Goal: Transaction & Acquisition: Book appointment/travel/reservation

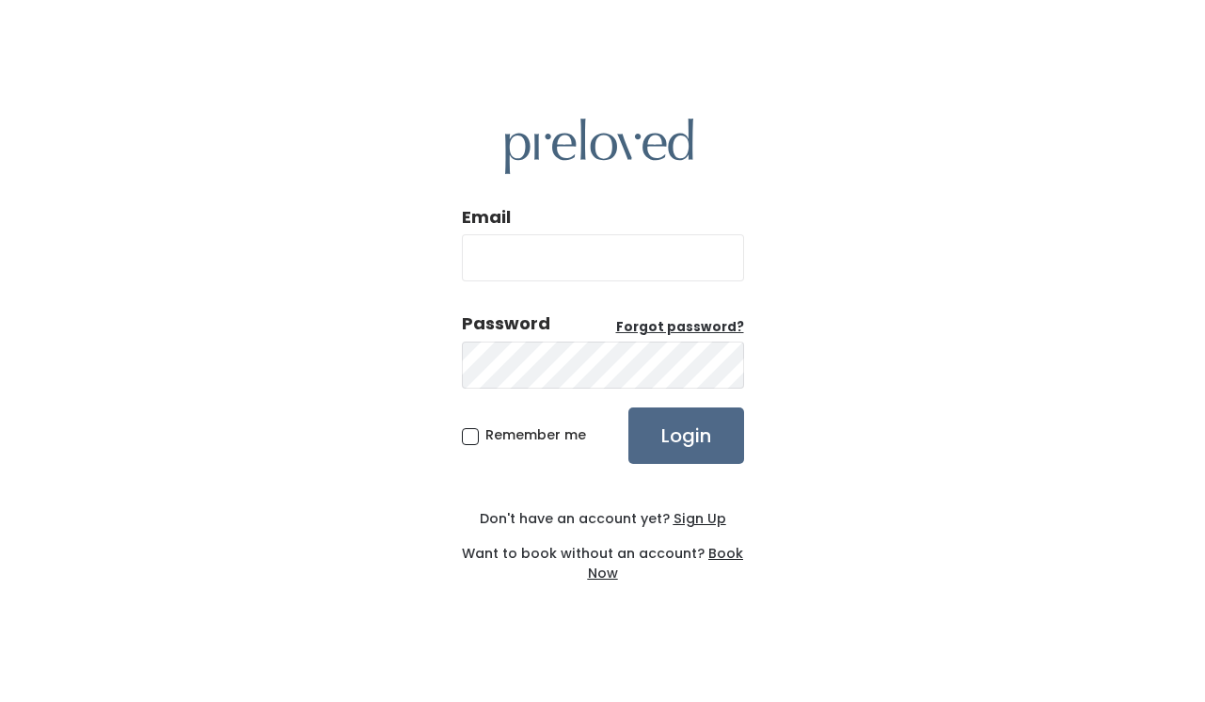
click at [732, 555] on u "Book Now" at bounding box center [666, 563] width 156 height 39
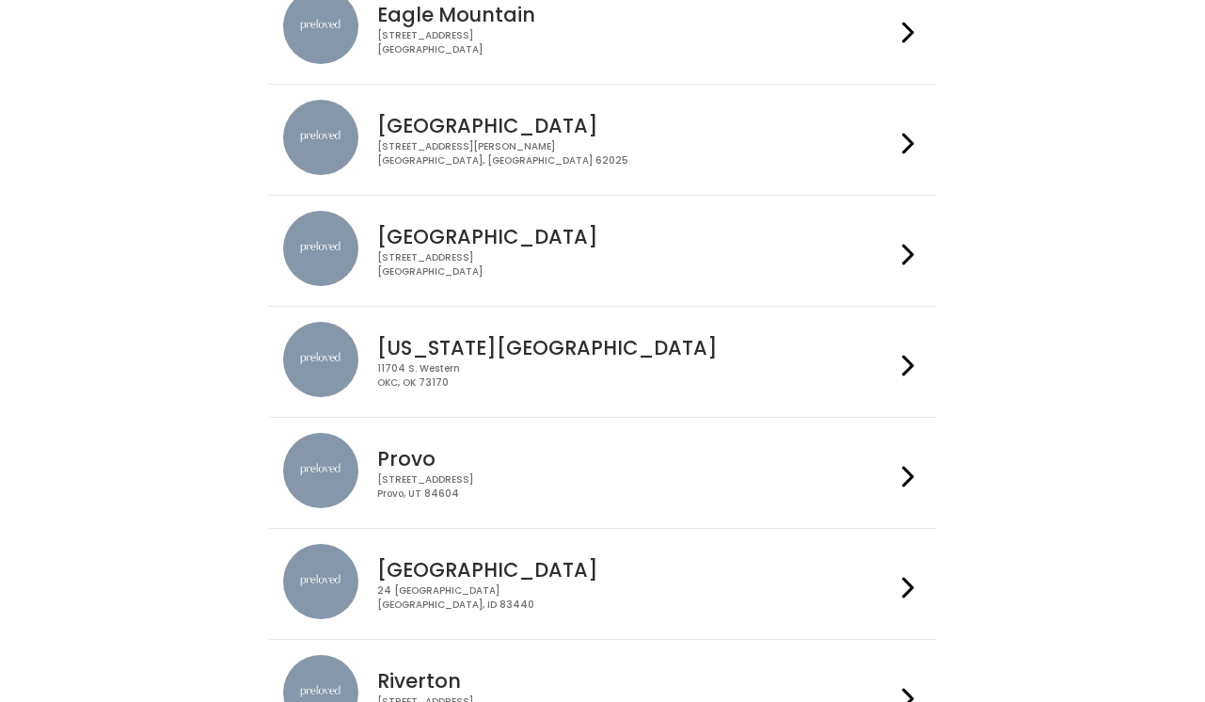
scroll to position [246, 0]
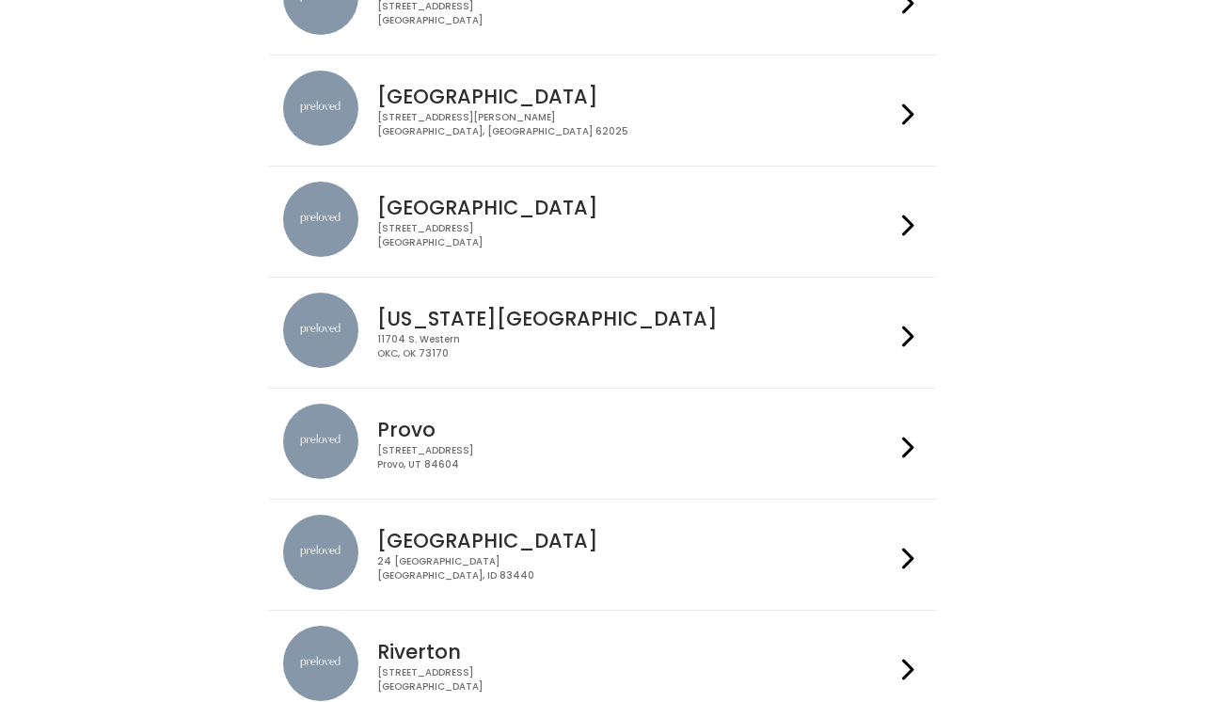
click at [568, 219] on div "Houston 3903 N Braeswood Blvd Houston, TX 77025" at bounding box center [632, 216] width 525 height 68
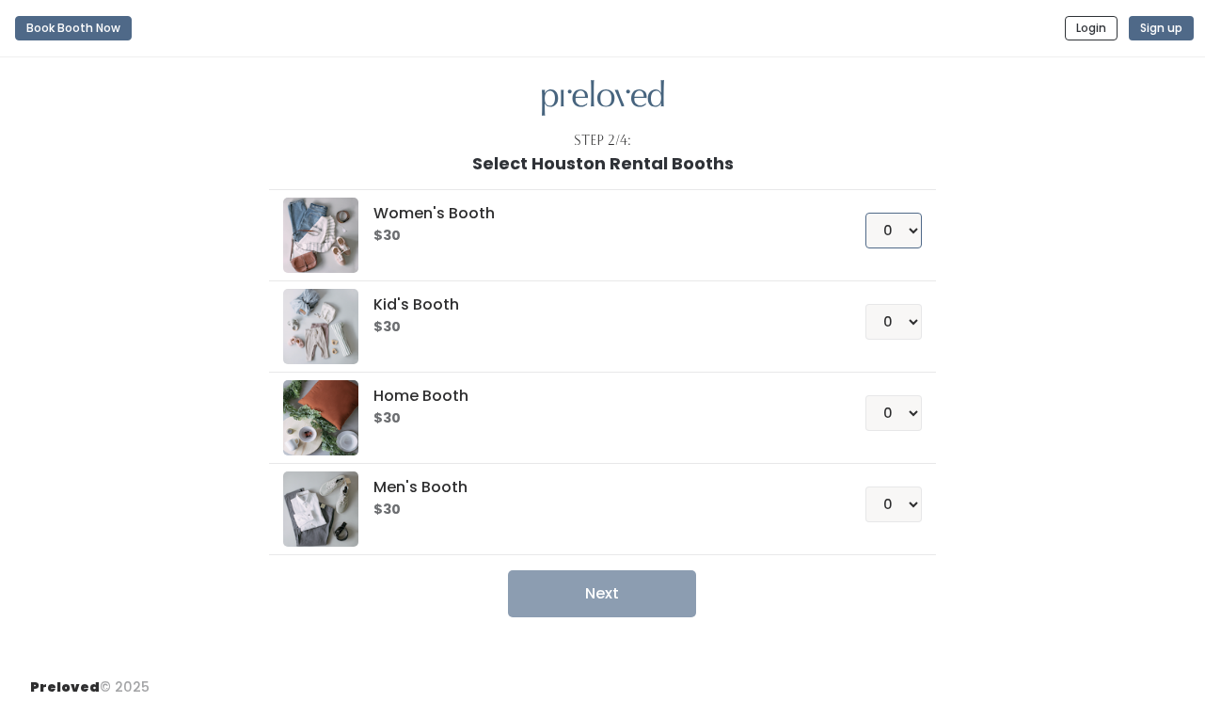
click at [912, 241] on select "0 1 2 3 4" at bounding box center [893, 231] width 56 height 36
select select "1"
click at [865, 213] on select "0 1 2 3 4" at bounding box center [893, 231] width 56 height 36
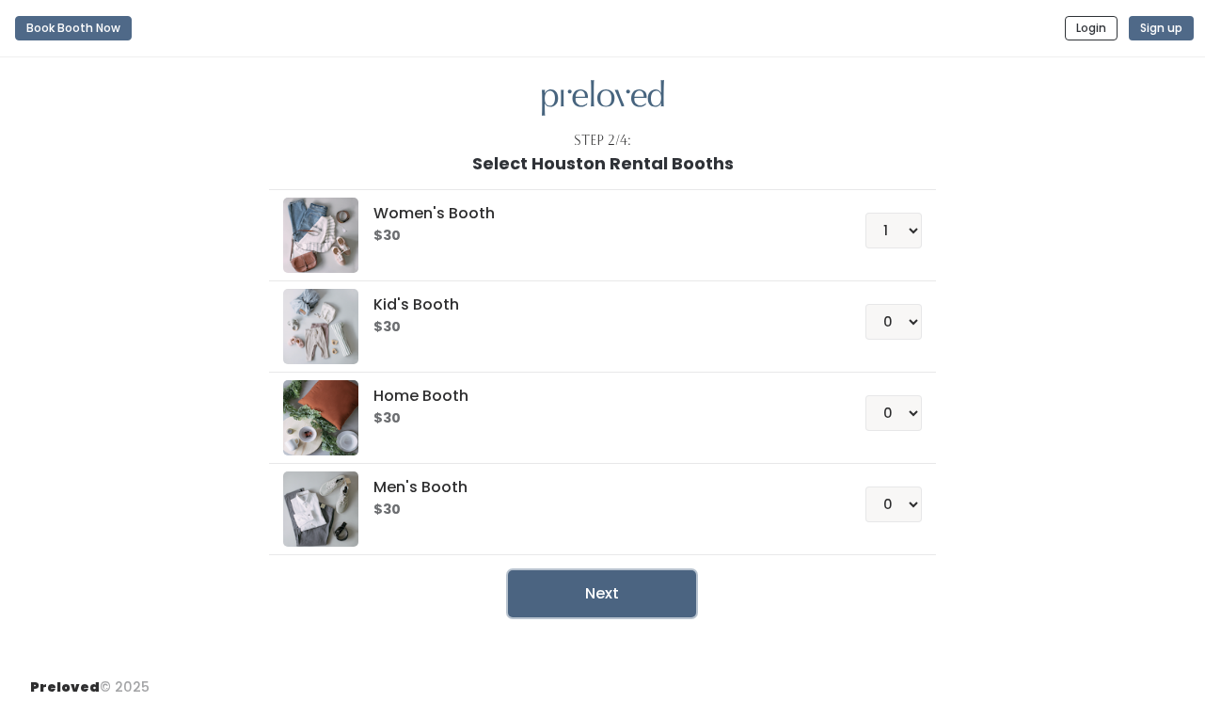
click at [537, 594] on button "Next" at bounding box center [602, 593] width 188 height 47
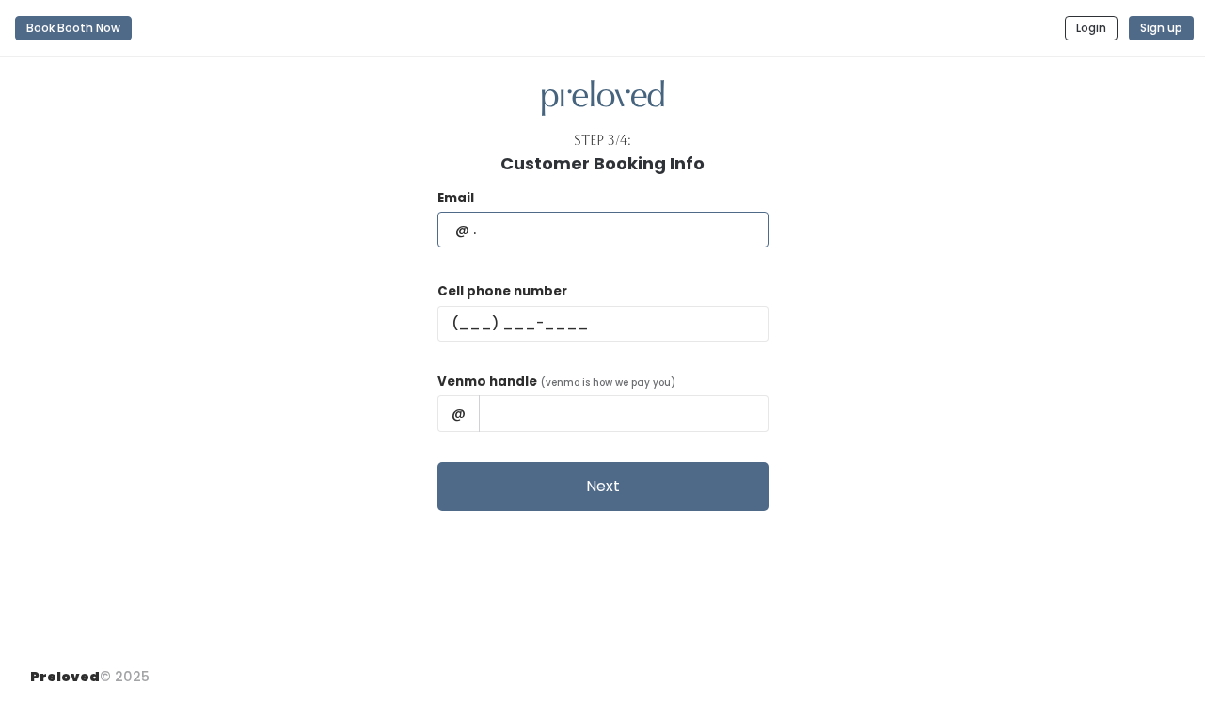
click at [555, 226] on input "text" at bounding box center [602, 230] width 331 height 36
type input "[EMAIL_ADDRESS][DOMAIN_NAME]"
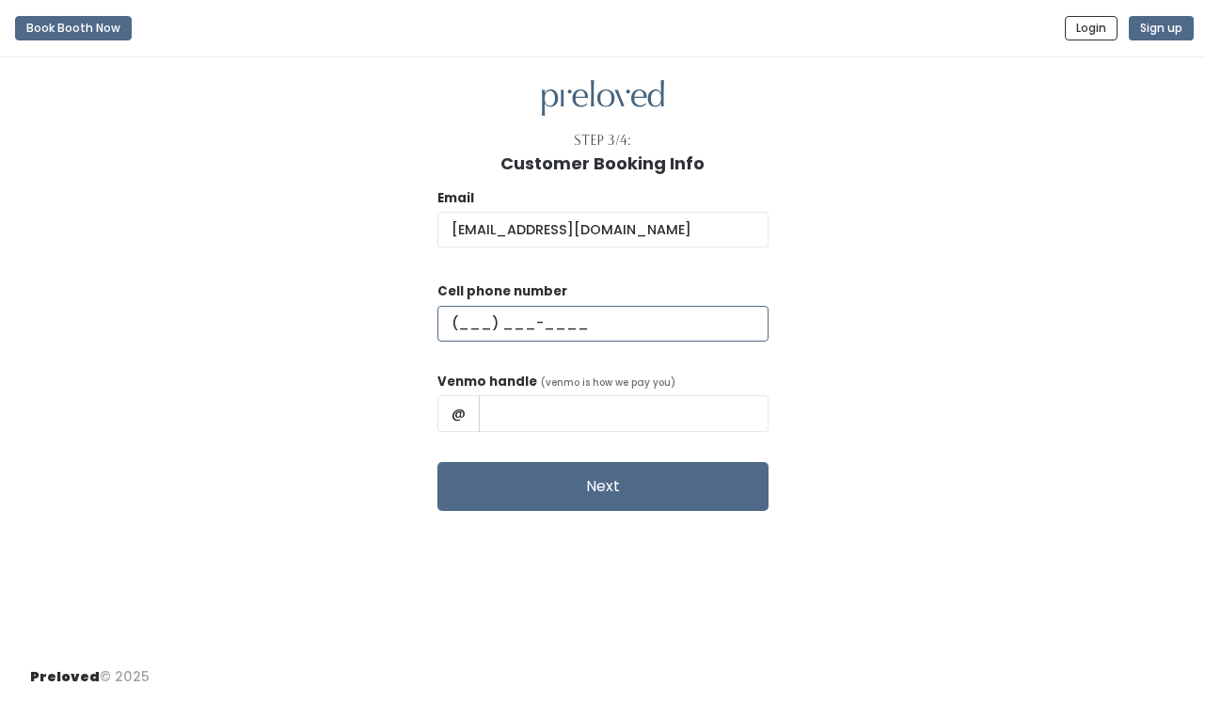
type input "[PHONE_NUMBER]"
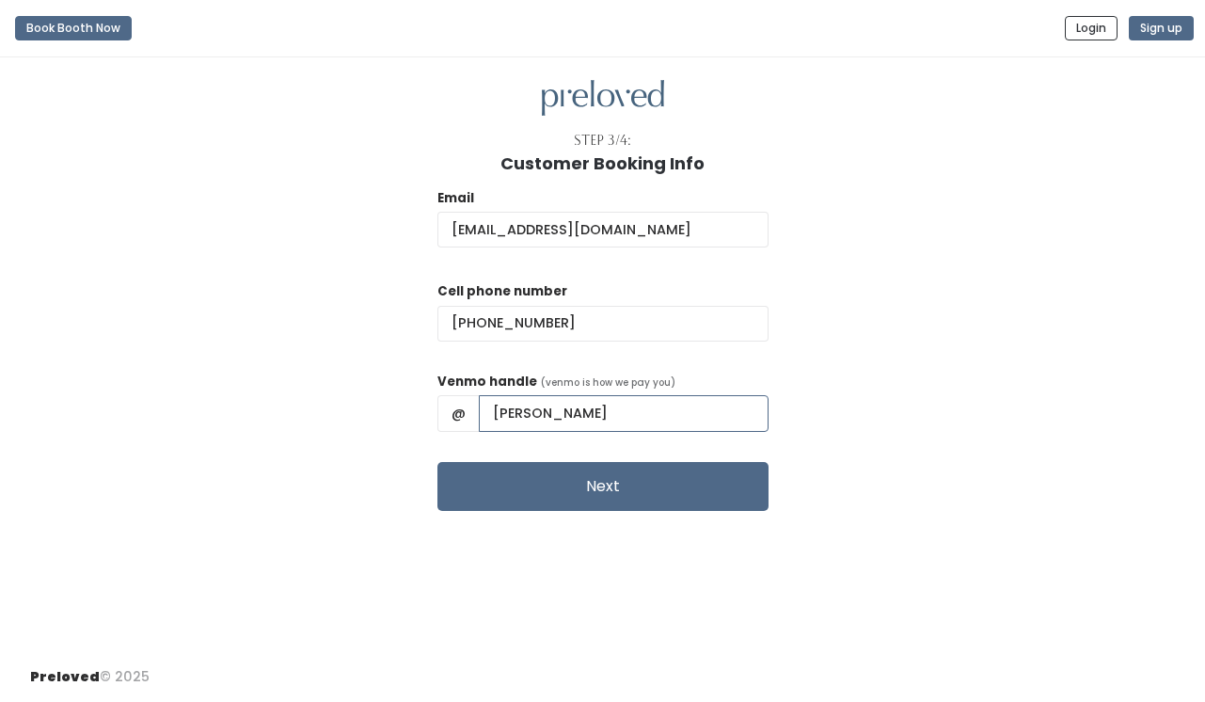
click at [700, 405] on input "[PERSON_NAME]" at bounding box center [624, 413] width 290 height 36
drag, startPoint x: 700, startPoint y: 405, endPoint x: 528, endPoint y: 412, distance: 172.3
click at [528, 412] on div "@ [PERSON_NAME]" at bounding box center [602, 413] width 331 height 36
click at [590, 410] on input "Tisnue Jean-Baptiste" at bounding box center [624, 413] width 290 height 36
type input "Tisnue-Jean-Baptiste"
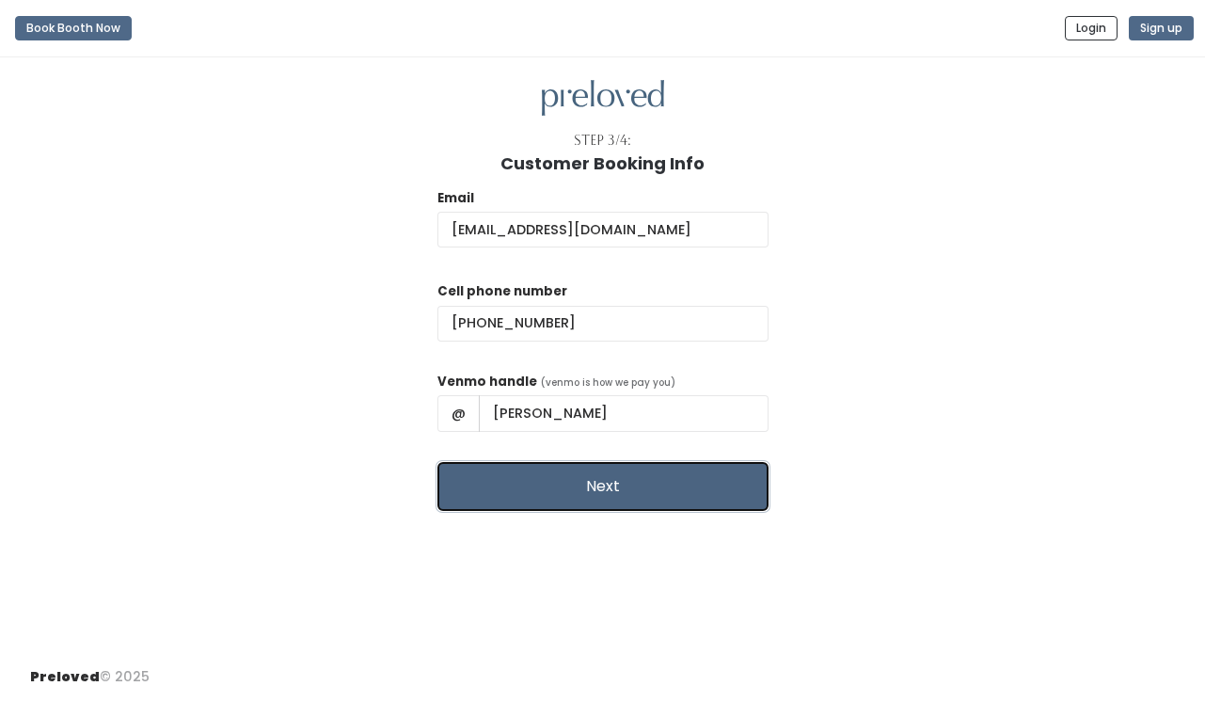
click at [688, 500] on button "Next" at bounding box center [602, 486] width 331 height 49
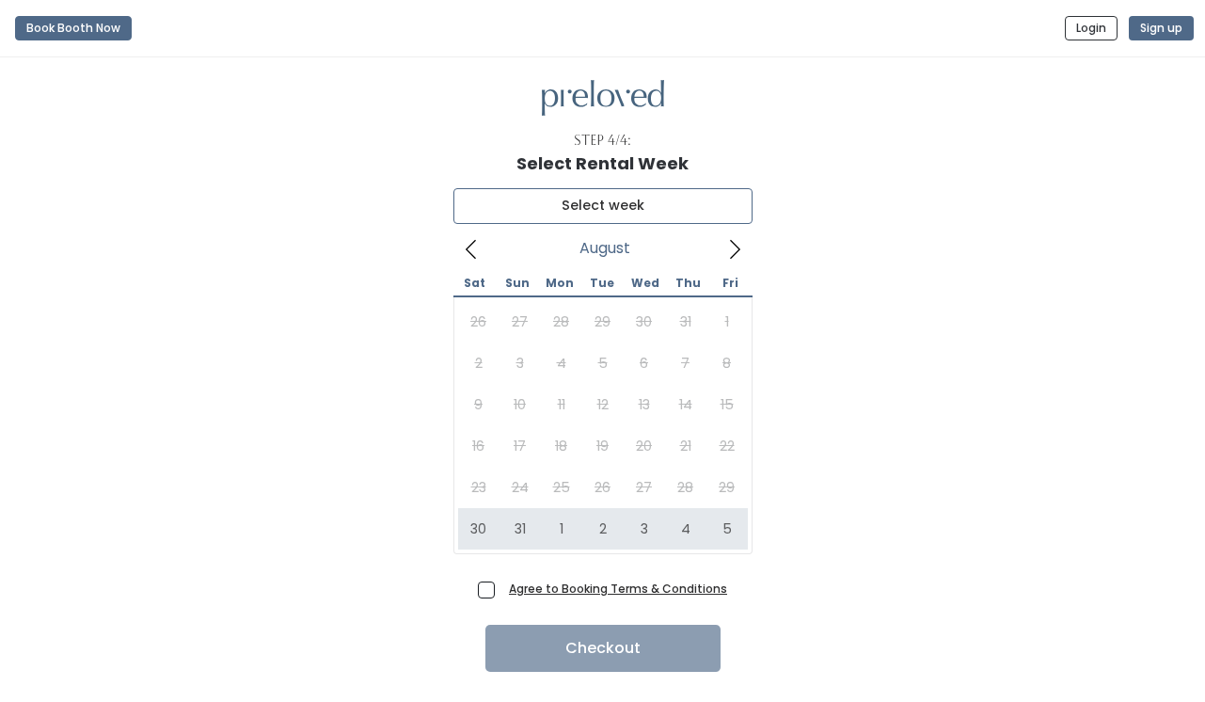
type input "[DATE] to [DATE]"
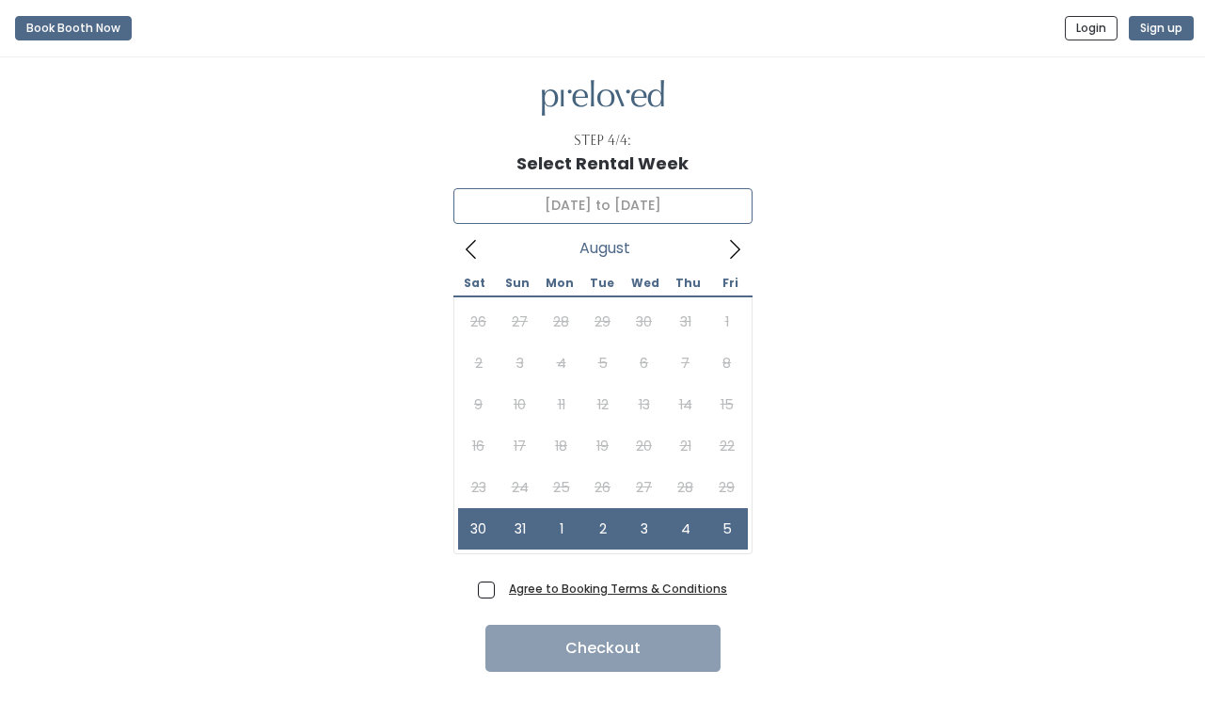
scroll to position [42, 0]
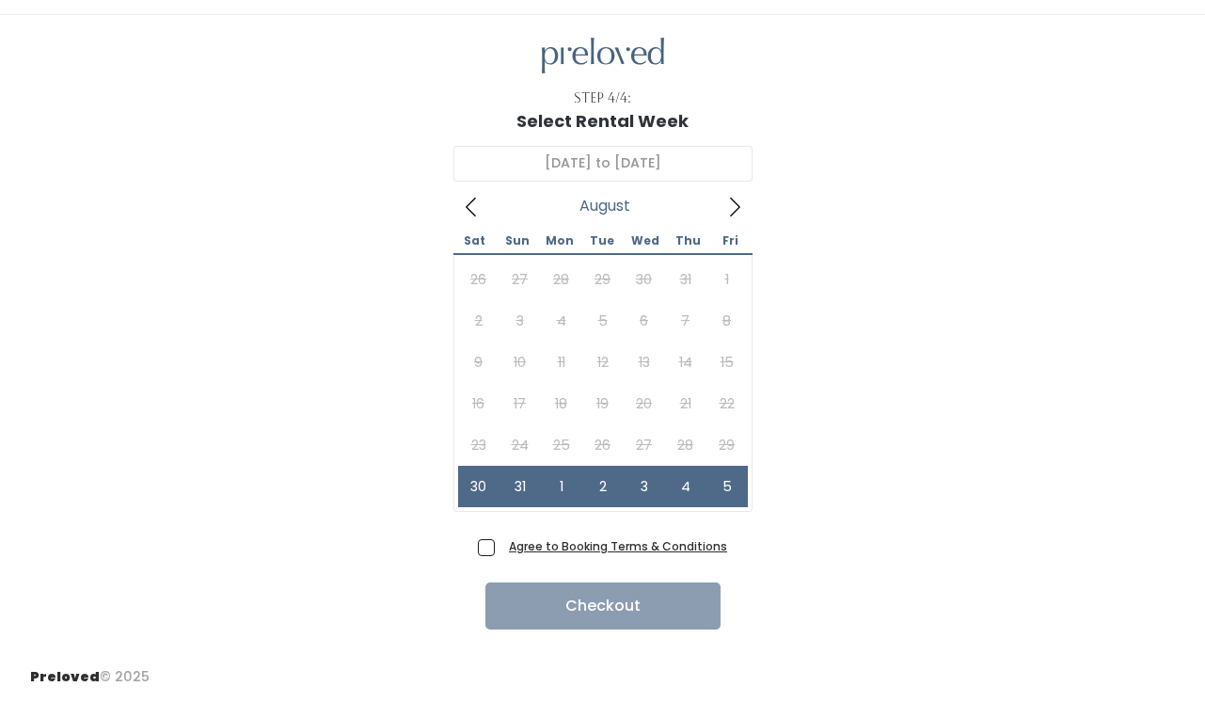
click at [501, 549] on span "Agree to Booking Terms & Conditions" at bounding box center [614, 545] width 226 height 19
click at [501, 548] on input "Agree to Booking Terms & Conditions" at bounding box center [507, 542] width 12 height 12
checkbox input "true"
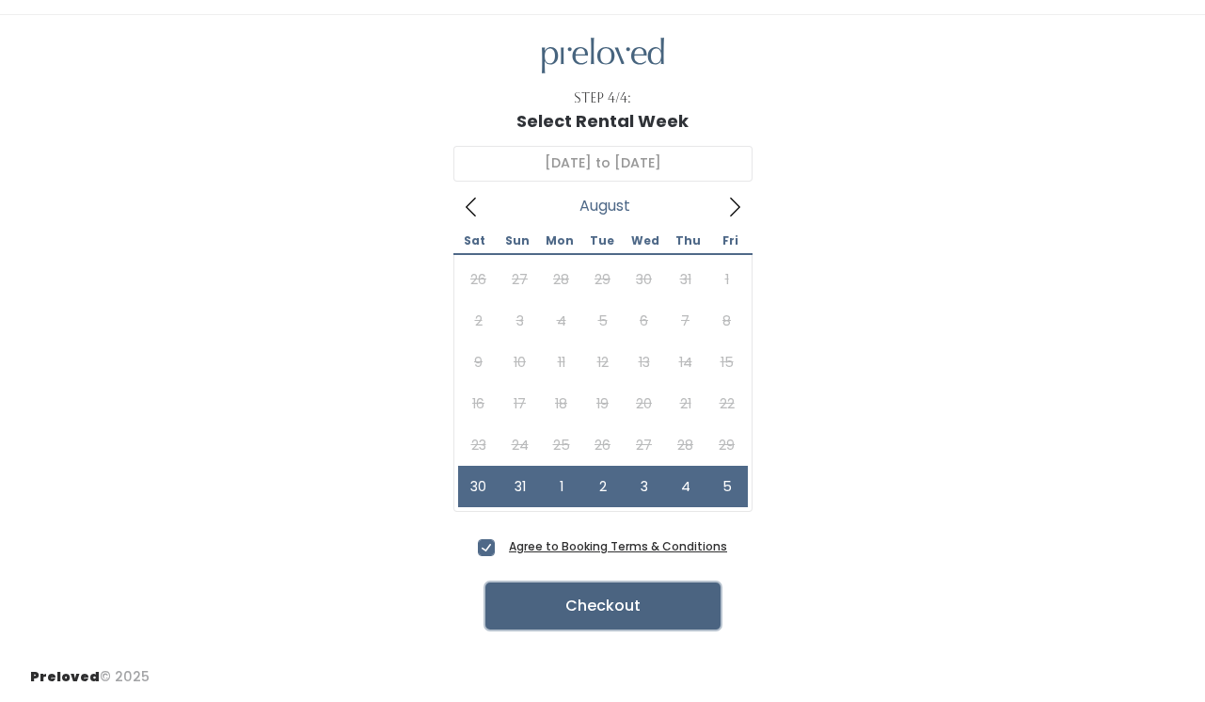
click at [555, 608] on button "Checkout" at bounding box center [602, 605] width 235 height 47
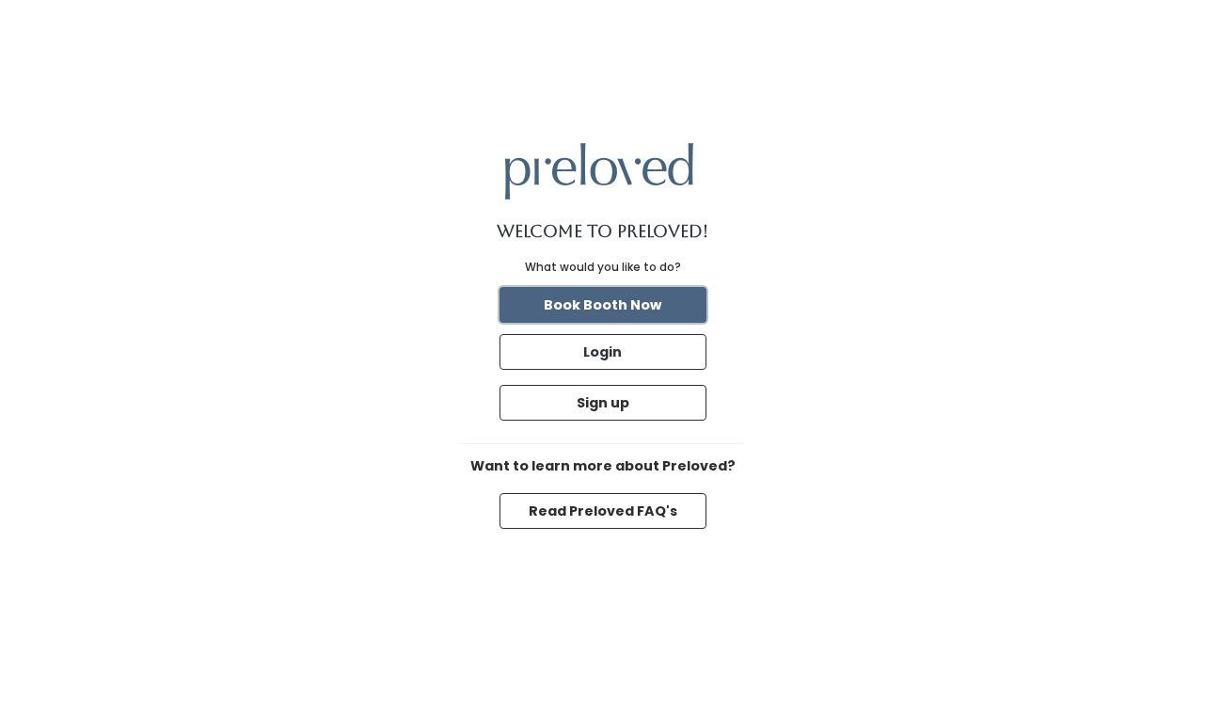
click at [641, 295] on button "Book Booth Now" at bounding box center [602, 305] width 207 height 36
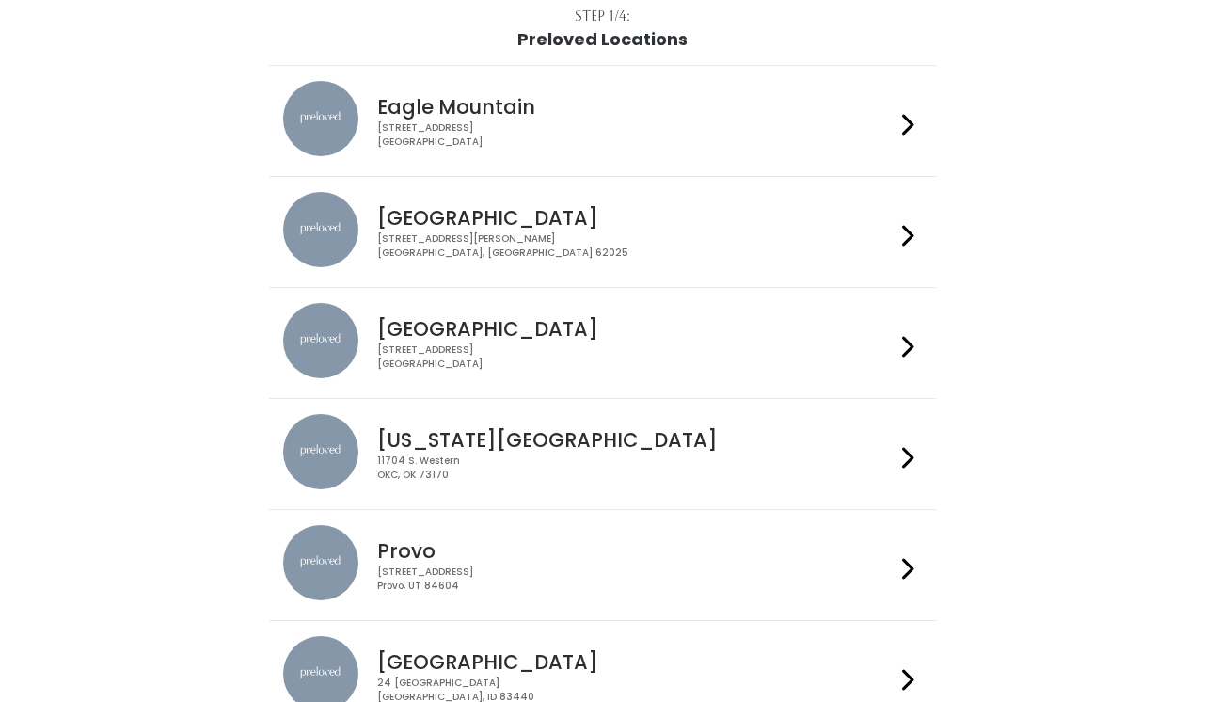
scroll to position [313, 0]
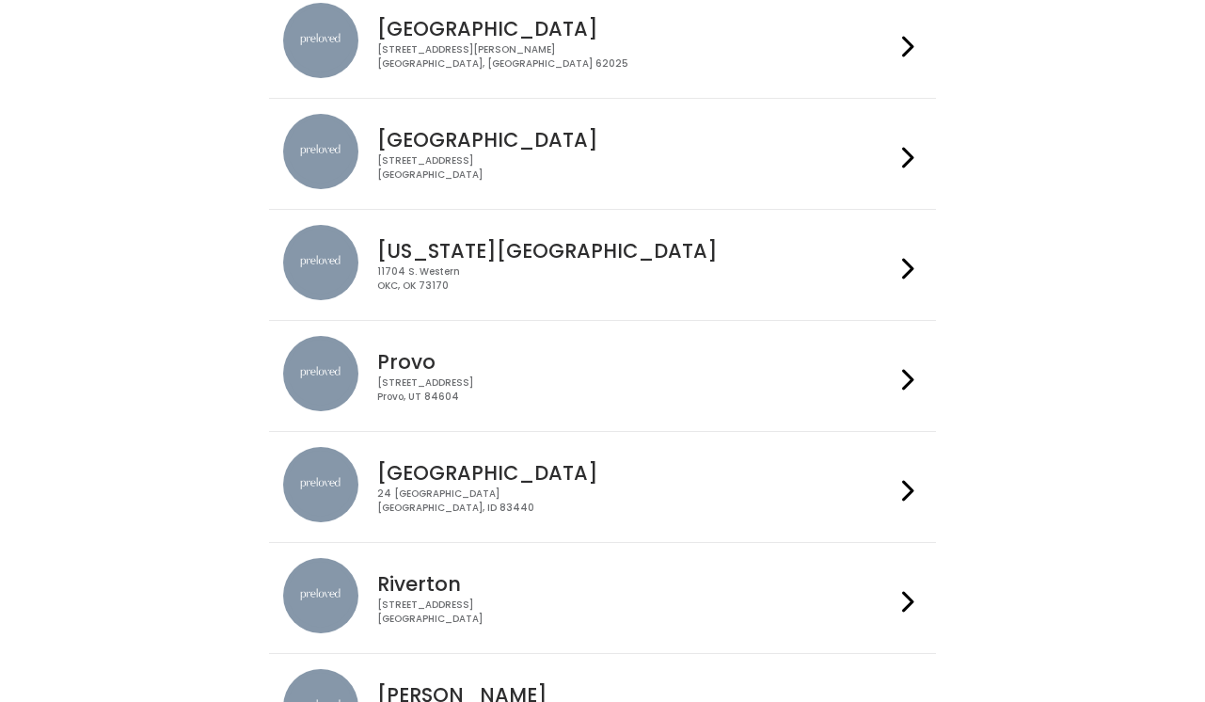
click at [740, 156] on div "[STREET_ADDRESS]" at bounding box center [635, 167] width 517 height 27
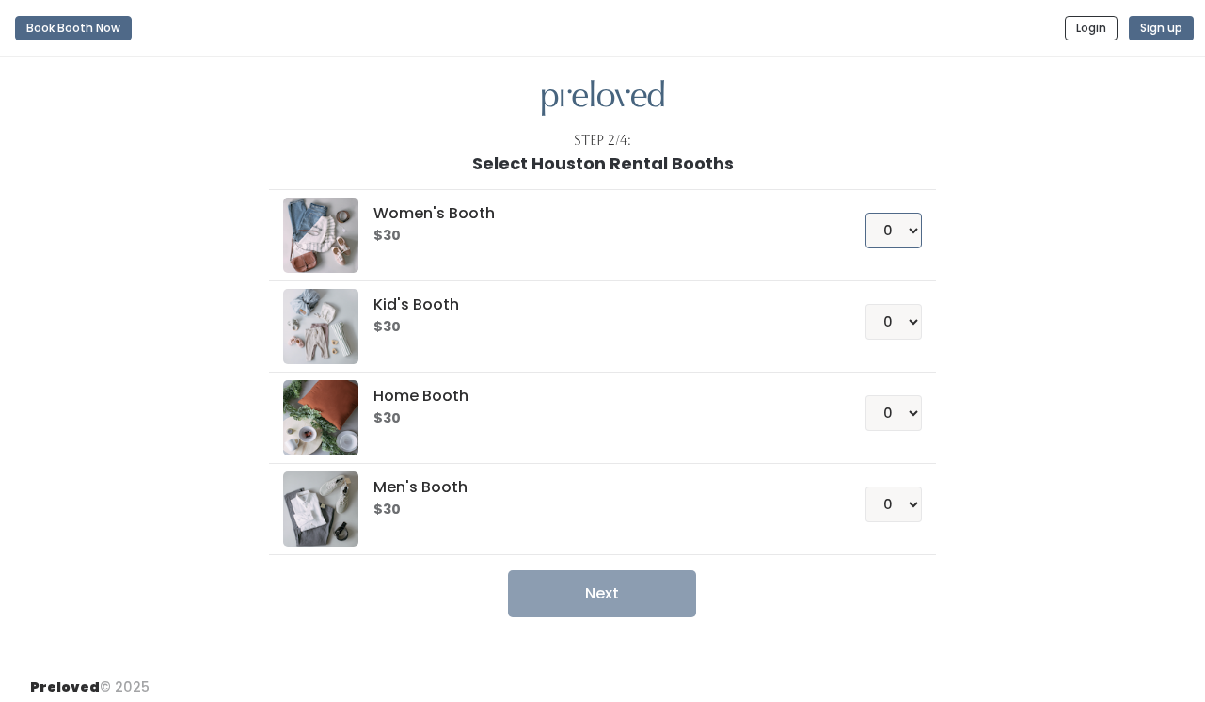
click at [915, 230] on select "0 1 2 3 4" at bounding box center [893, 231] width 56 height 36
select select "1"
click at [865, 213] on select "0 1 2 3 4" at bounding box center [893, 231] width 56 height 36
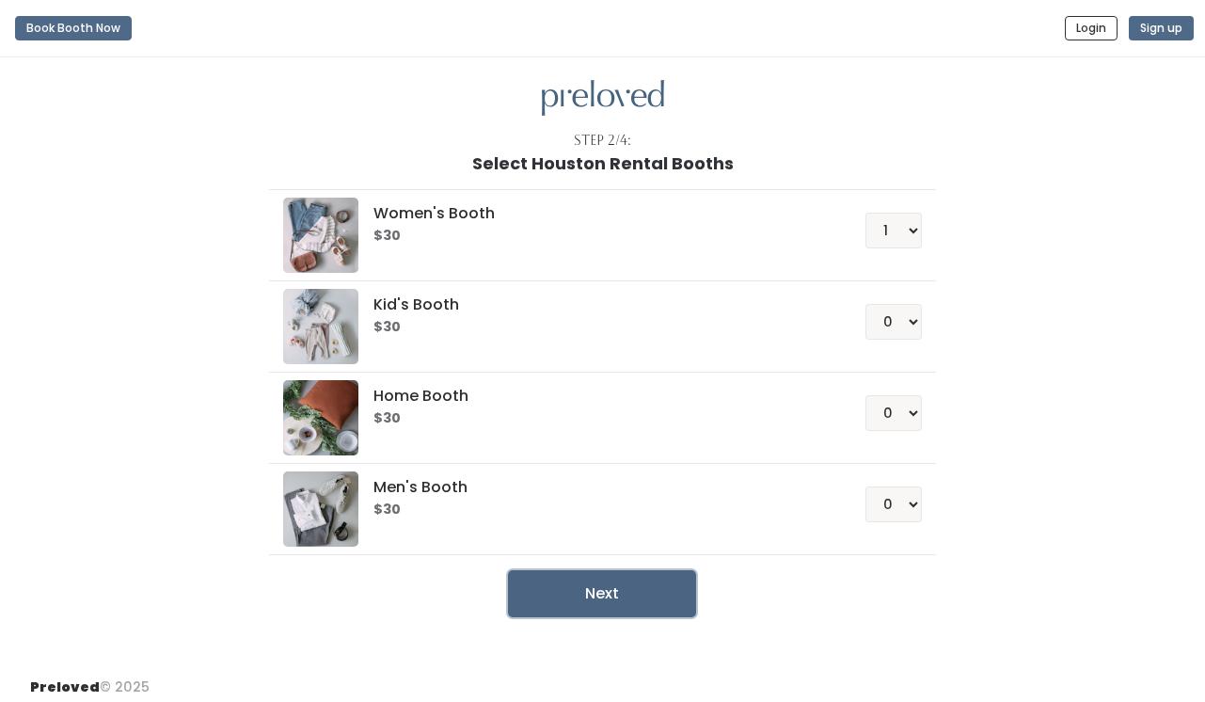
click at [652, 598] on button "Next" at bounding box center [602, 593] width 188 height 47
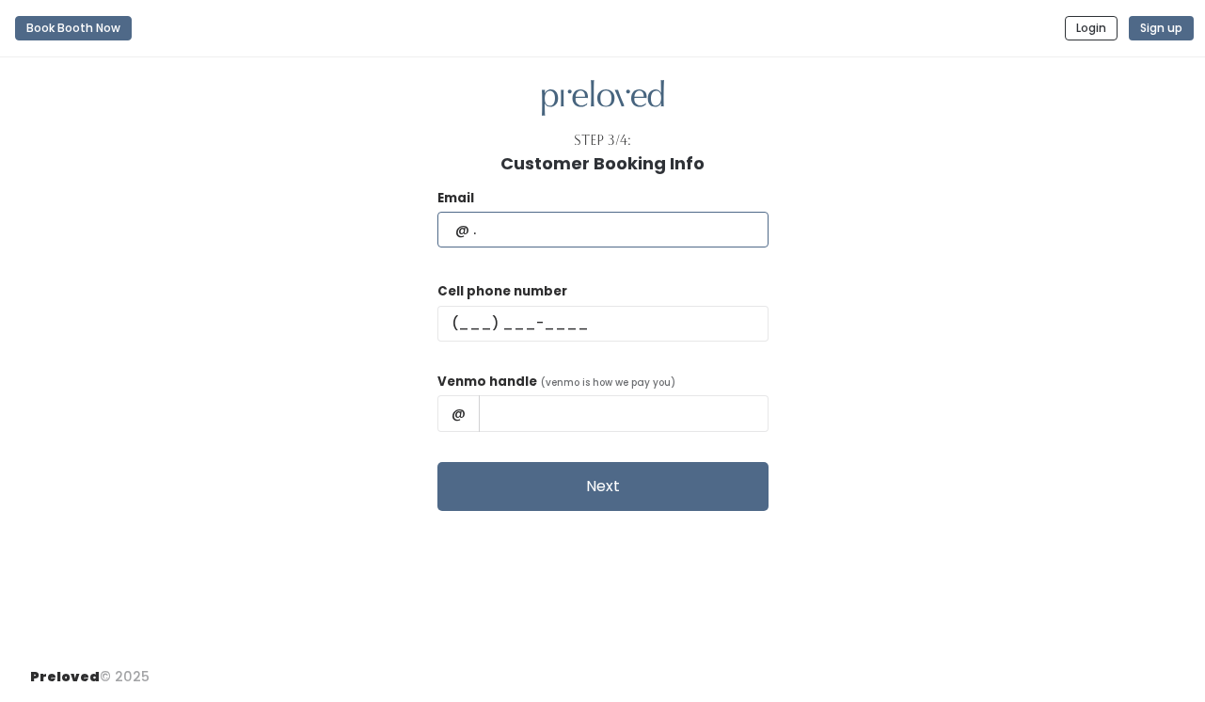
click at [603, 242] on input "text" at bounding box center [602, 230] width 331 height 36
type input "[EMAIL_ADDRESS][DOMAIN_NAME]"
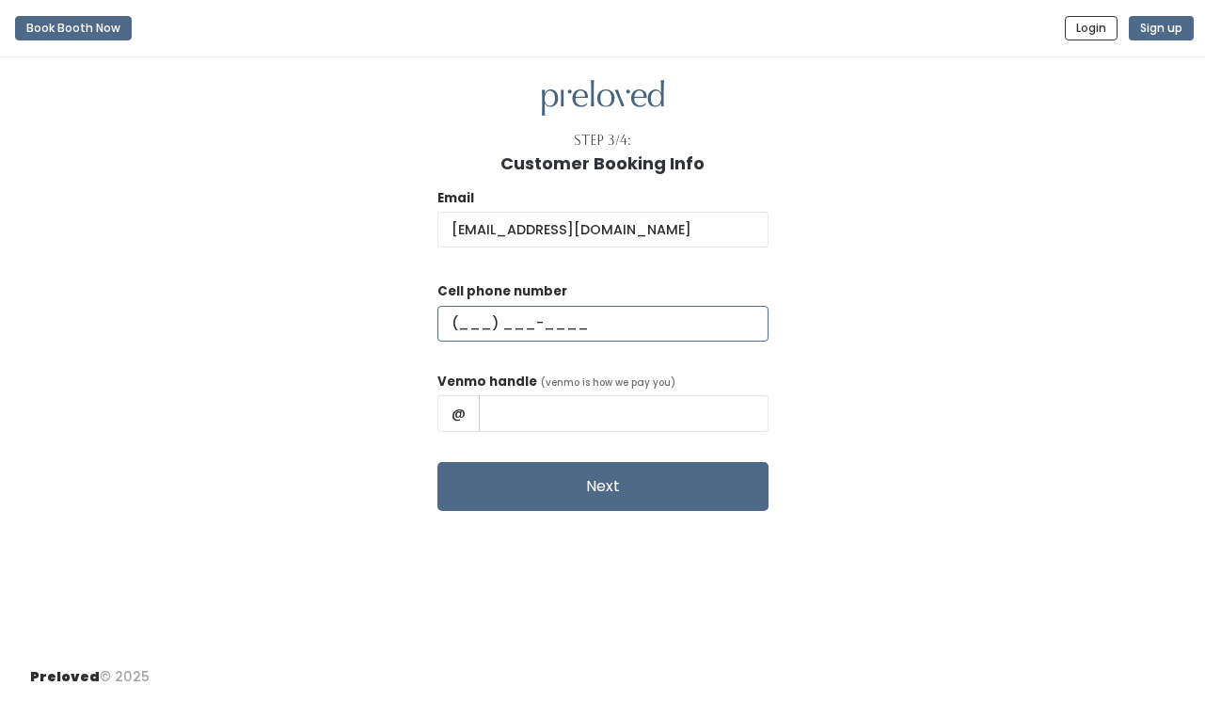
type input "[PHONE_NUMBER]"
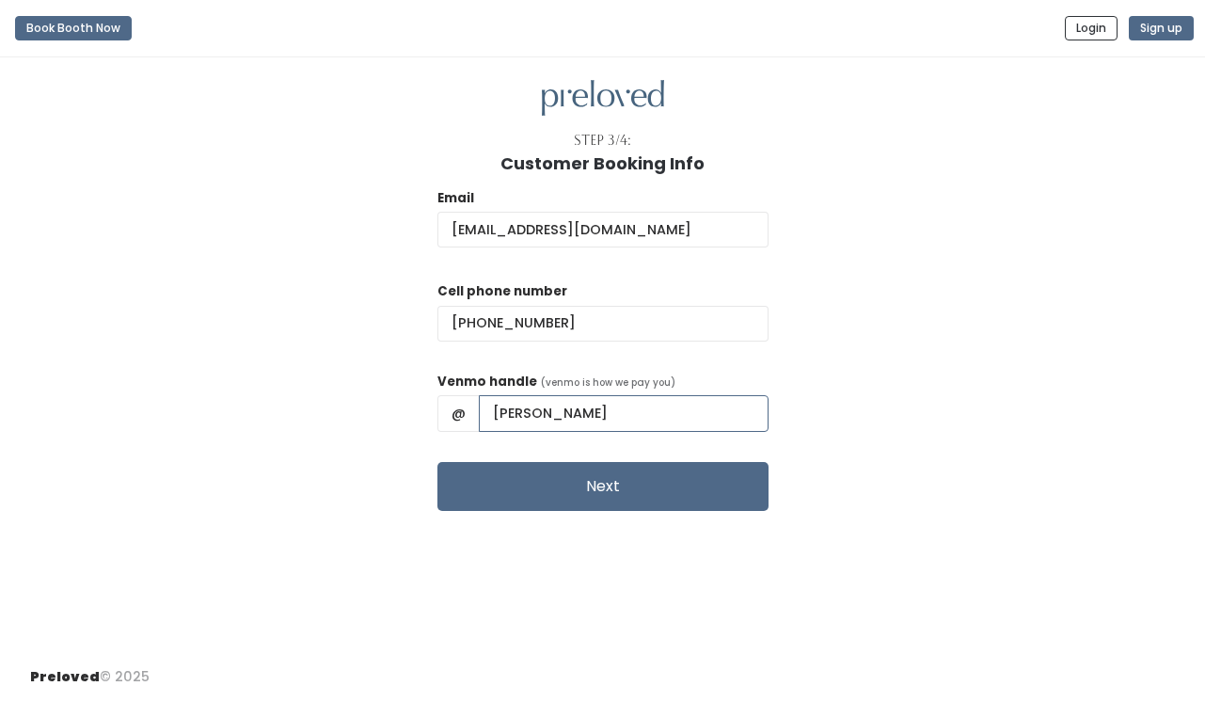
click at [586, 412] on input "[PERSON_NAME]" at bounding box center [624, 413] width 290 height 36
click at [589, 413] on input "[PERSON_NAME]" at bounding box center [624, 413] width 290 height 36
type input "[PERSON_NAME]"
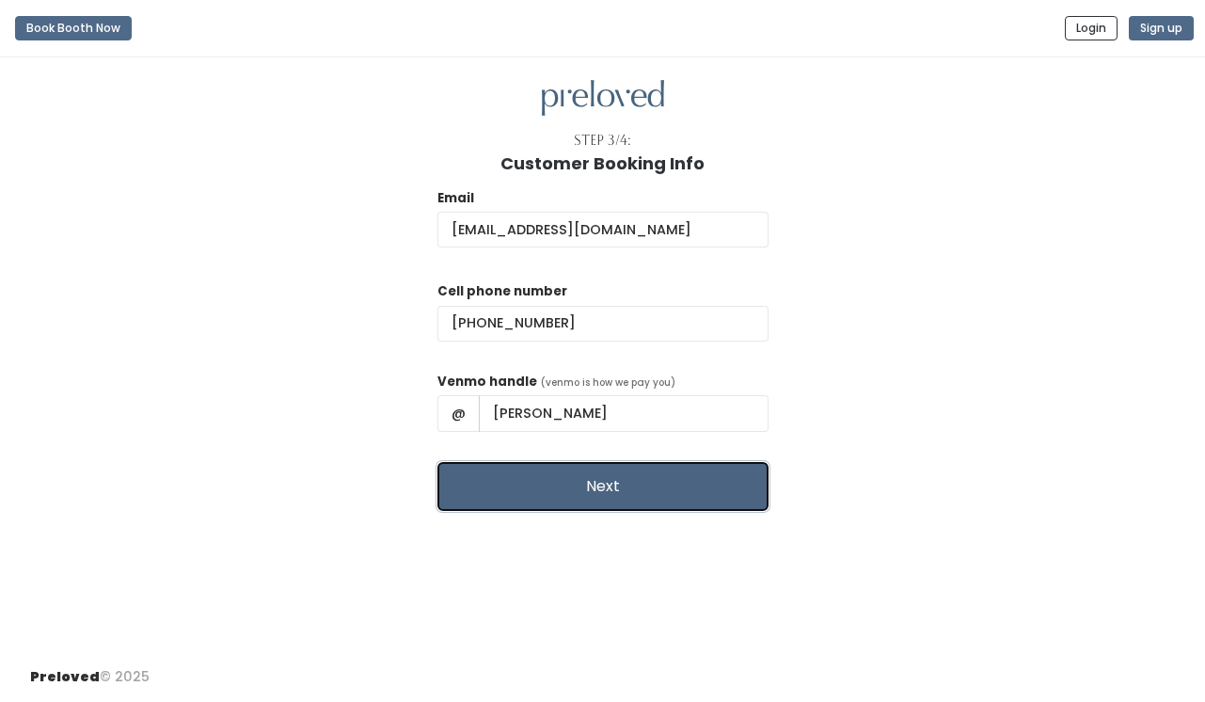
click at [595, 484] on button "Next" at bounding box center [602, 486] width 331 height 49
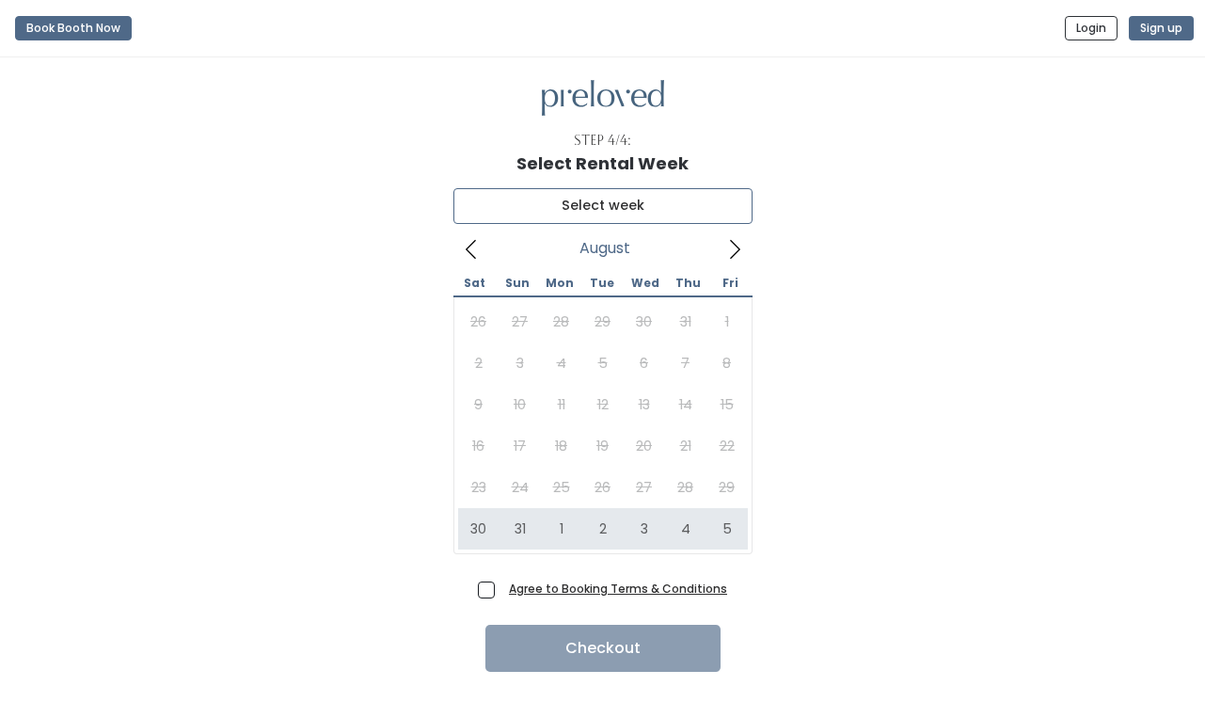
type input "August 30 to September 5"
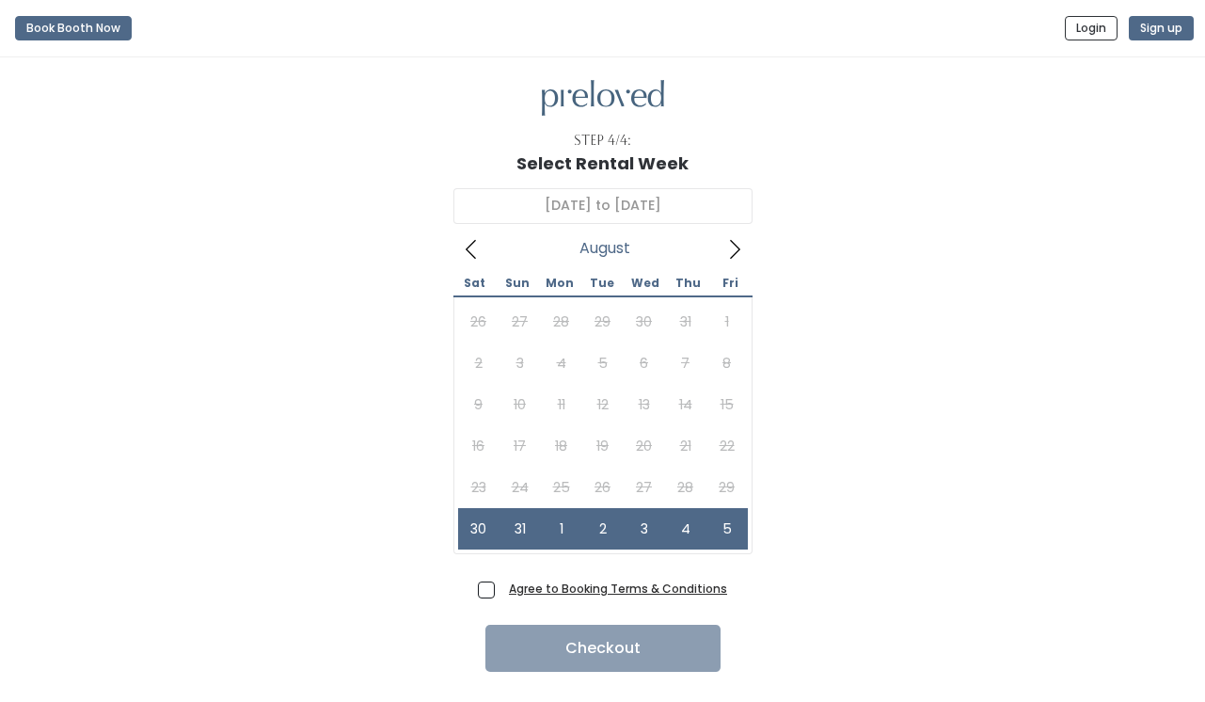
click at [501, 587] on span "Agree to Booking Terms & Conditions" at bounding box center [614, 588] width 226 height 19
click at [501, 587] on input "Agree to Booking Terms & Conditions" at bounding box center [507, 585] width 12 height 12
checkbox input "true"
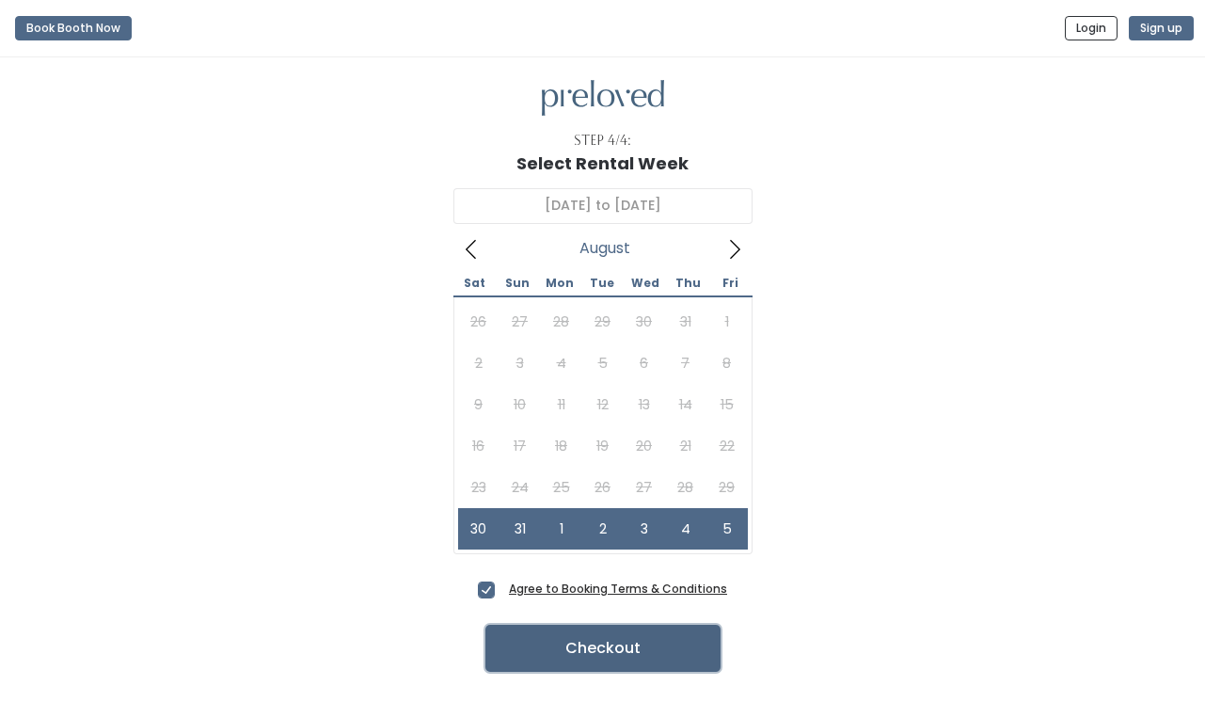
click at [570, 660] on button "Checkout" at bounding box center [602, 648] width 235 height 47
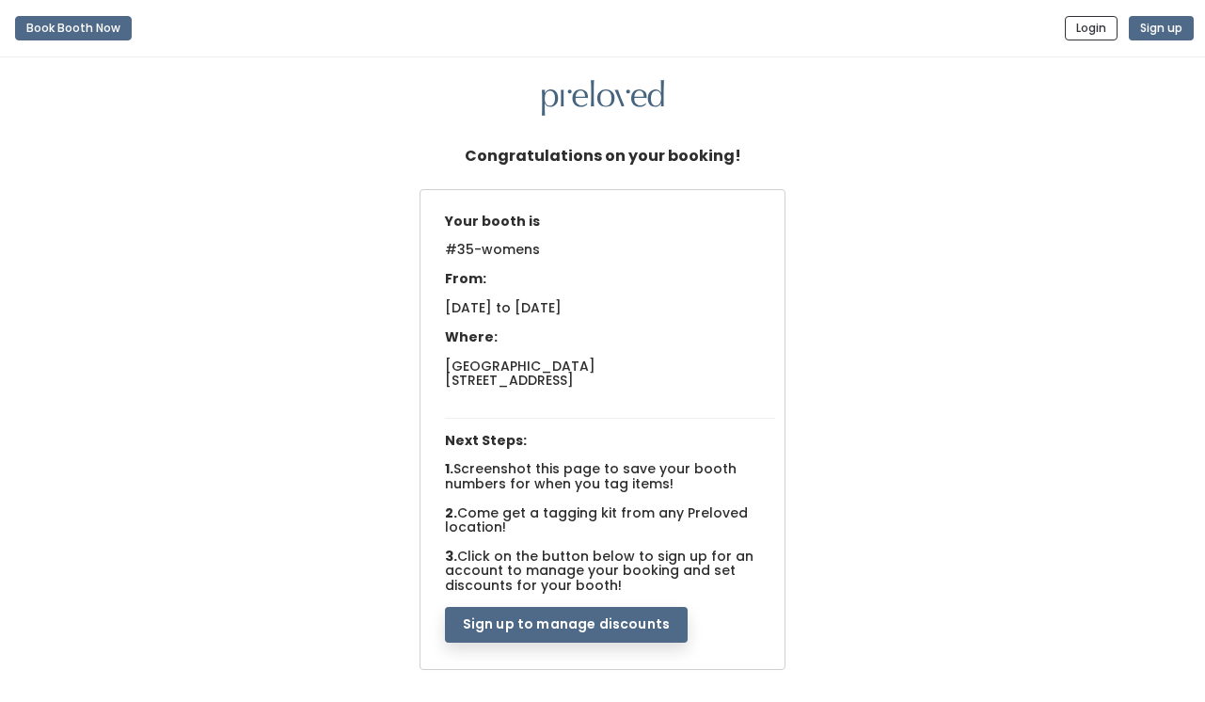
click at [894, 246] on div "Your booth is #35-womens From: Sat. Aug 30 to Fri. Sep 5, 2025 Where: Houston 3…" at bounding box center [602, 431] width 1167 height 484
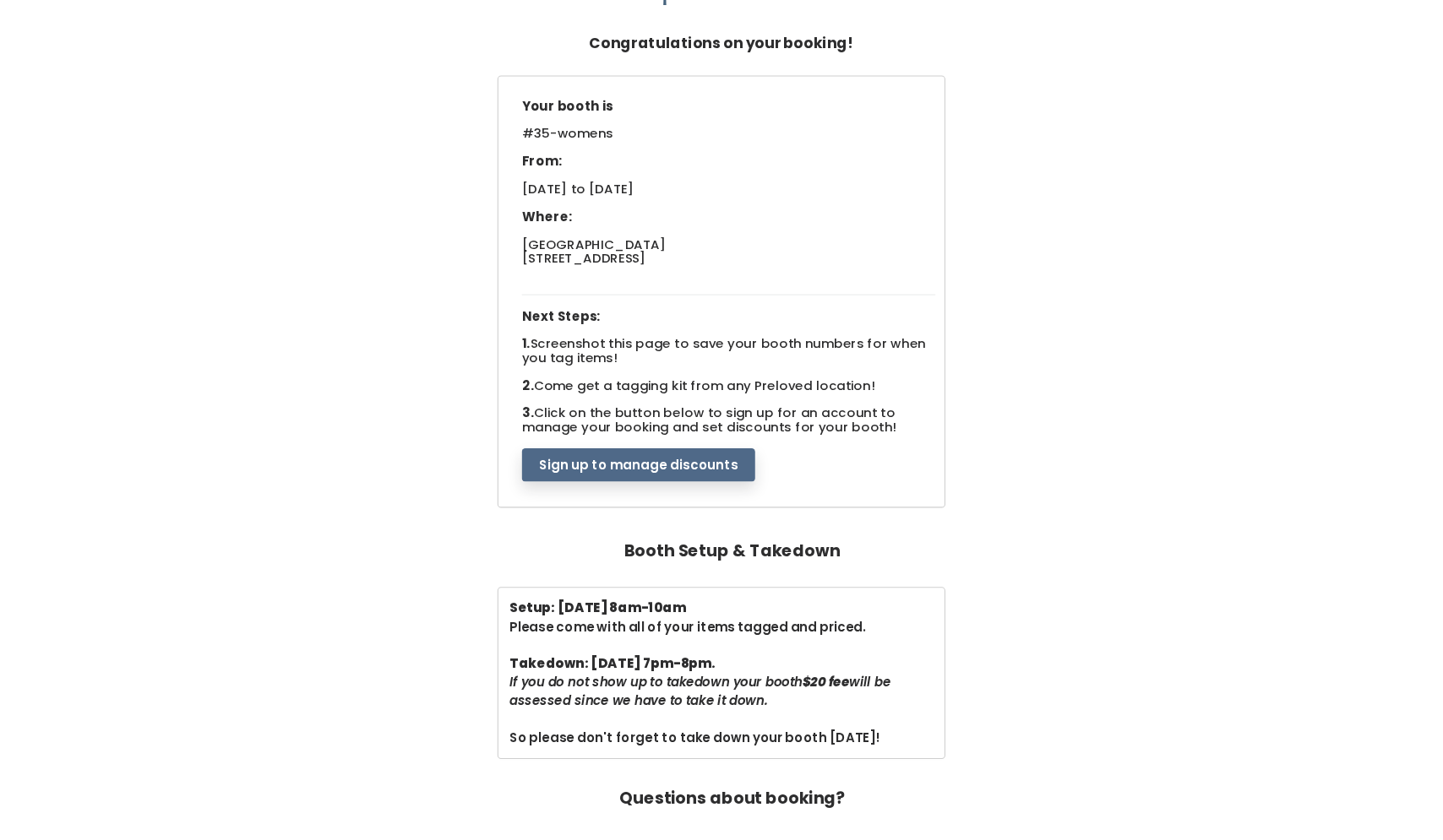
scroll to position [99, 0]
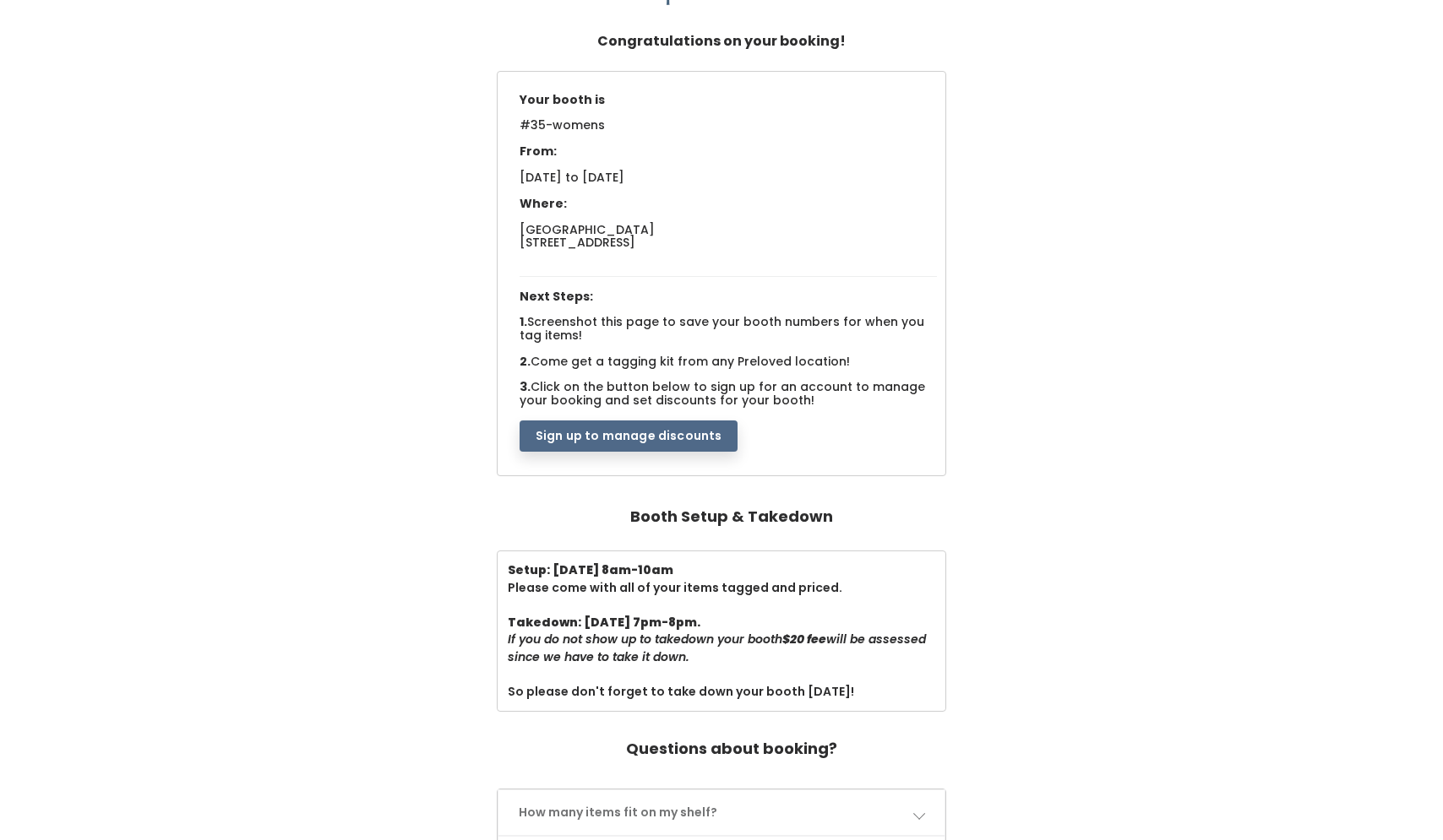
click at [1081, 150] on div "Your booth is #35-womens From: Sat. Aug 30 to Fri. Sep 5, 2025 Where: Houston 3…" at bounding box center [721, 276] width 1409 height 409
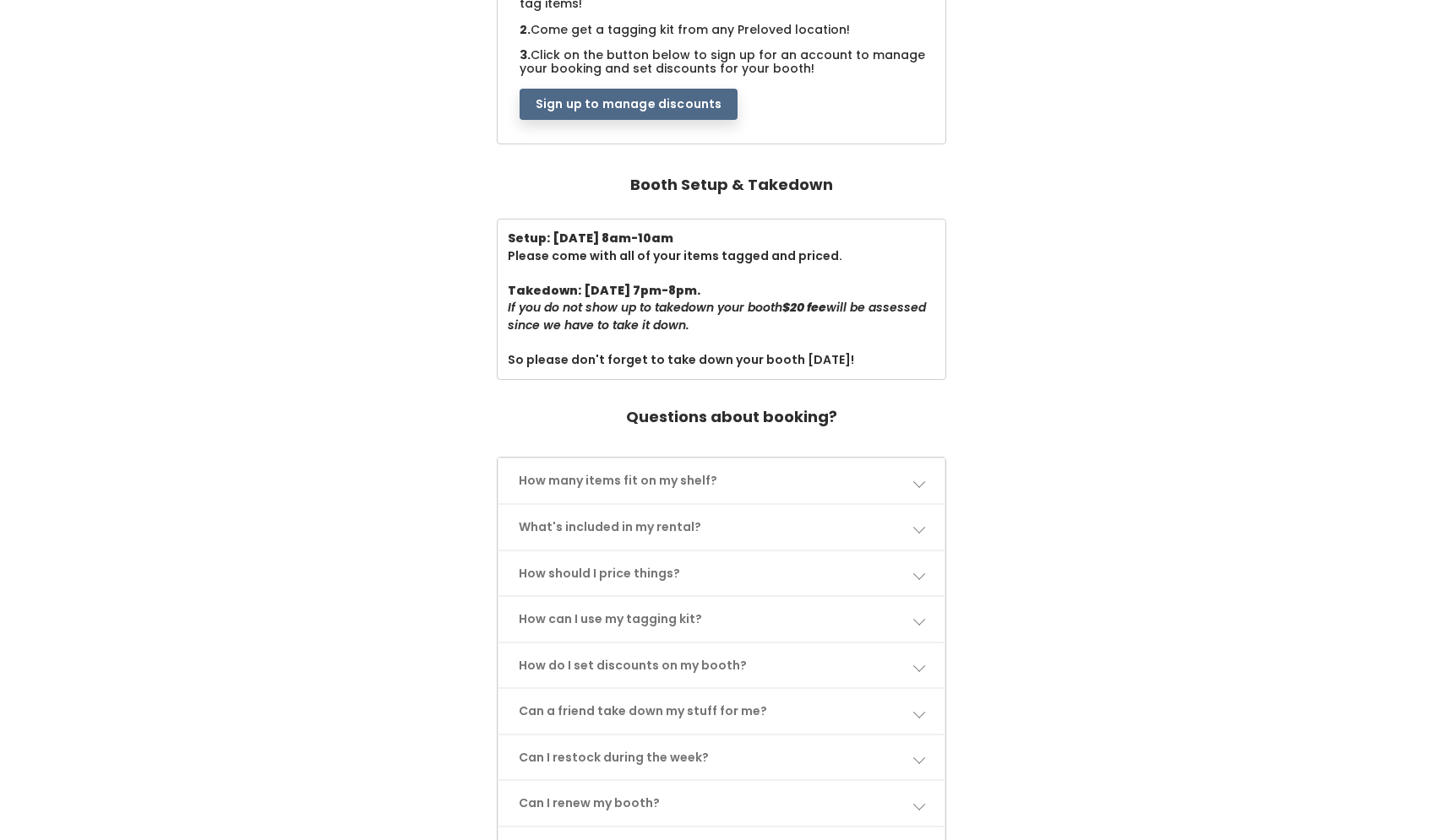
scroll to position [485, 0]
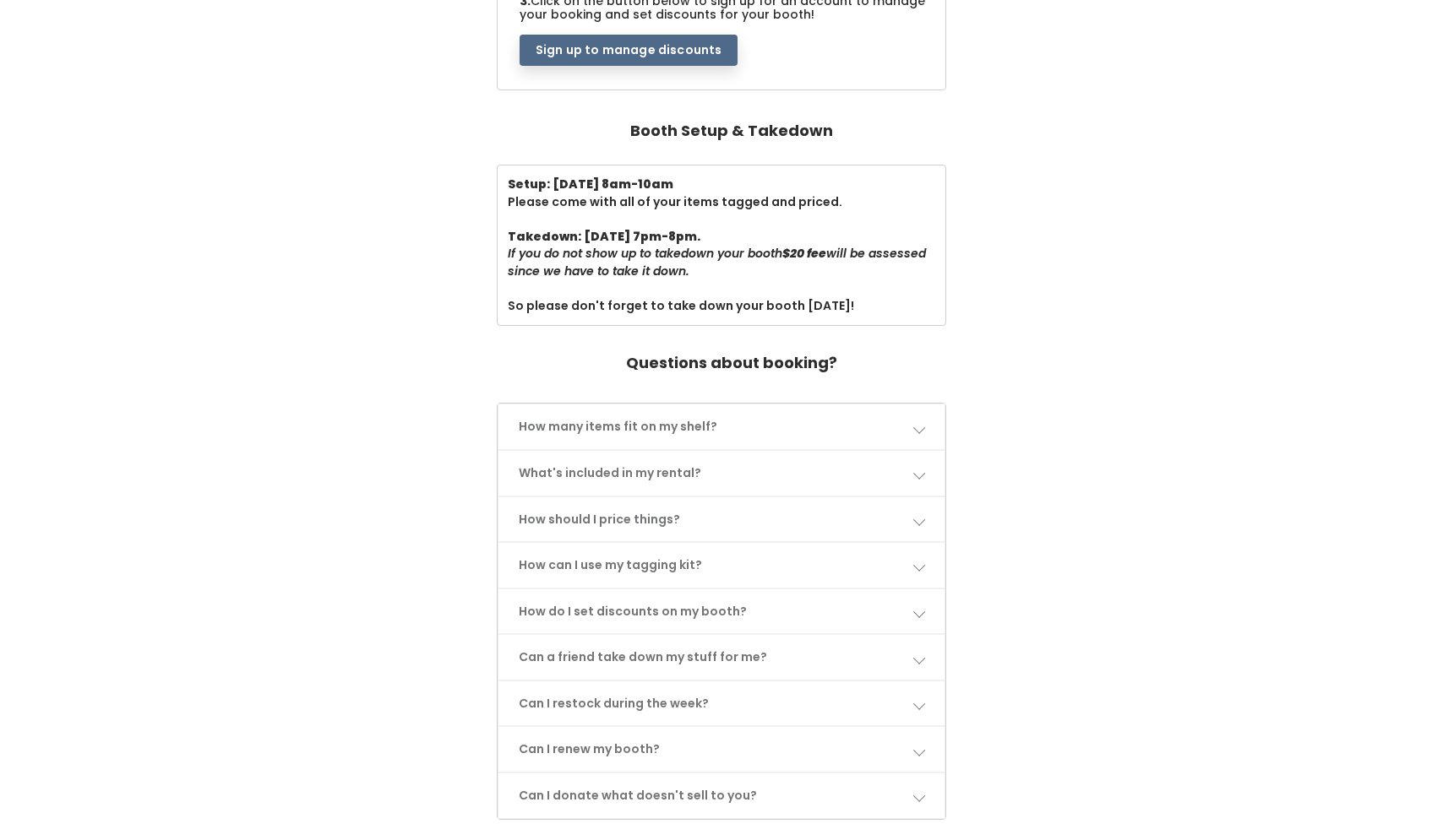
click at [844, 420] on link "How many items fit on my shelf?" at bounding box center [721, 427] width 446 height 45
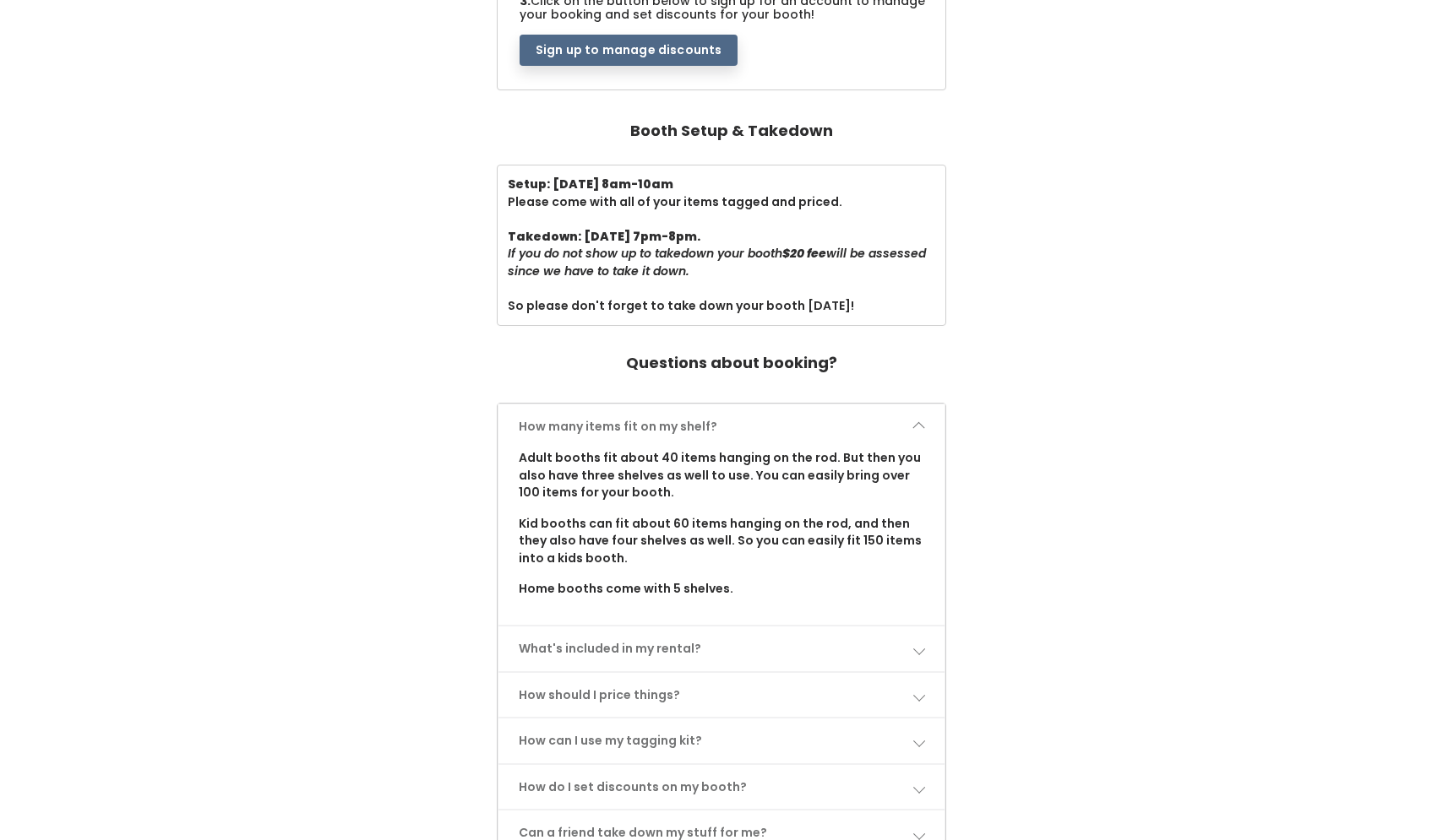
click at [844, 420] on link "How many items fit on my shelf?" at bounding box center [721, 427] width 446 height 45
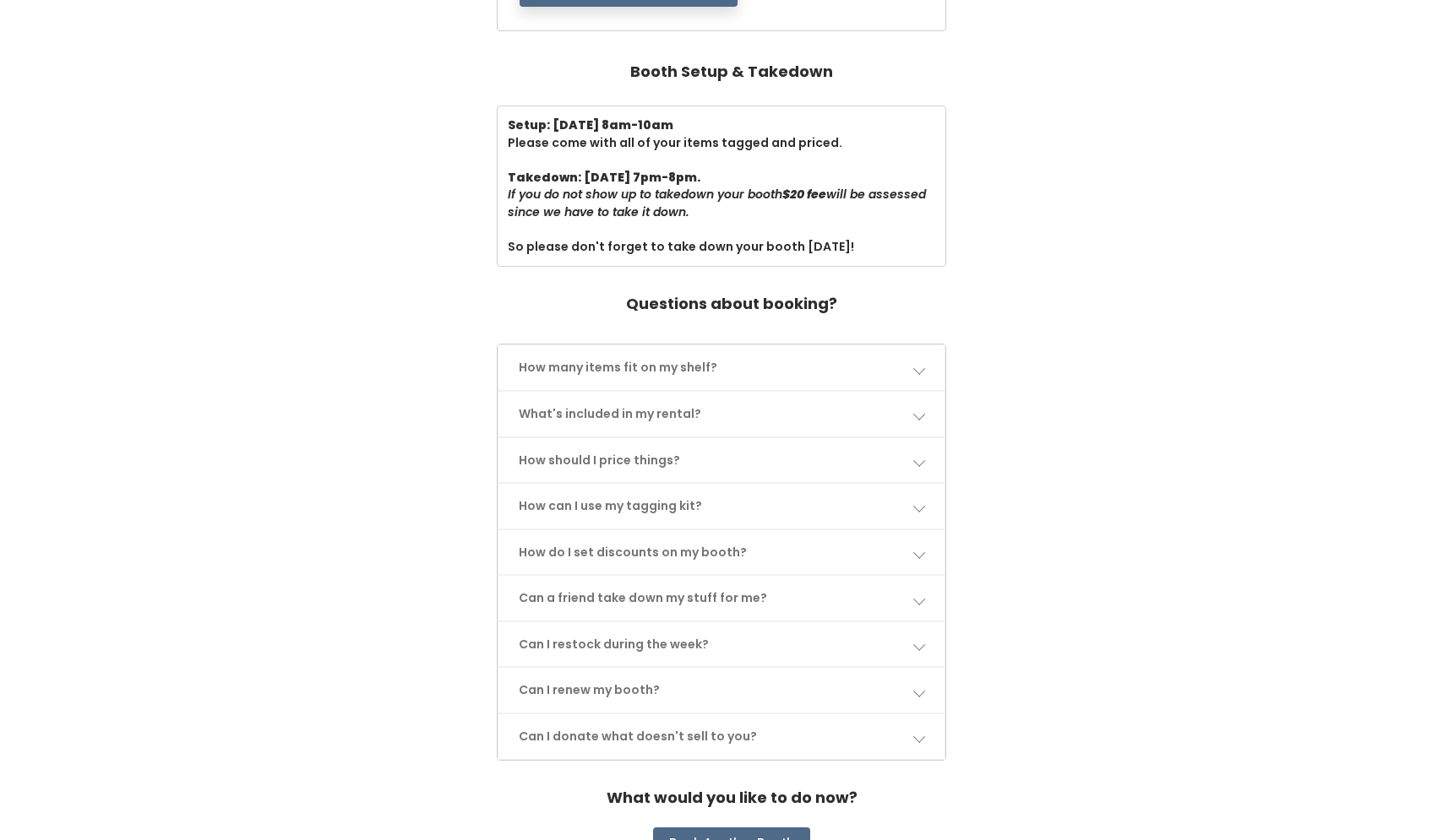
scroll to position [550, 0]
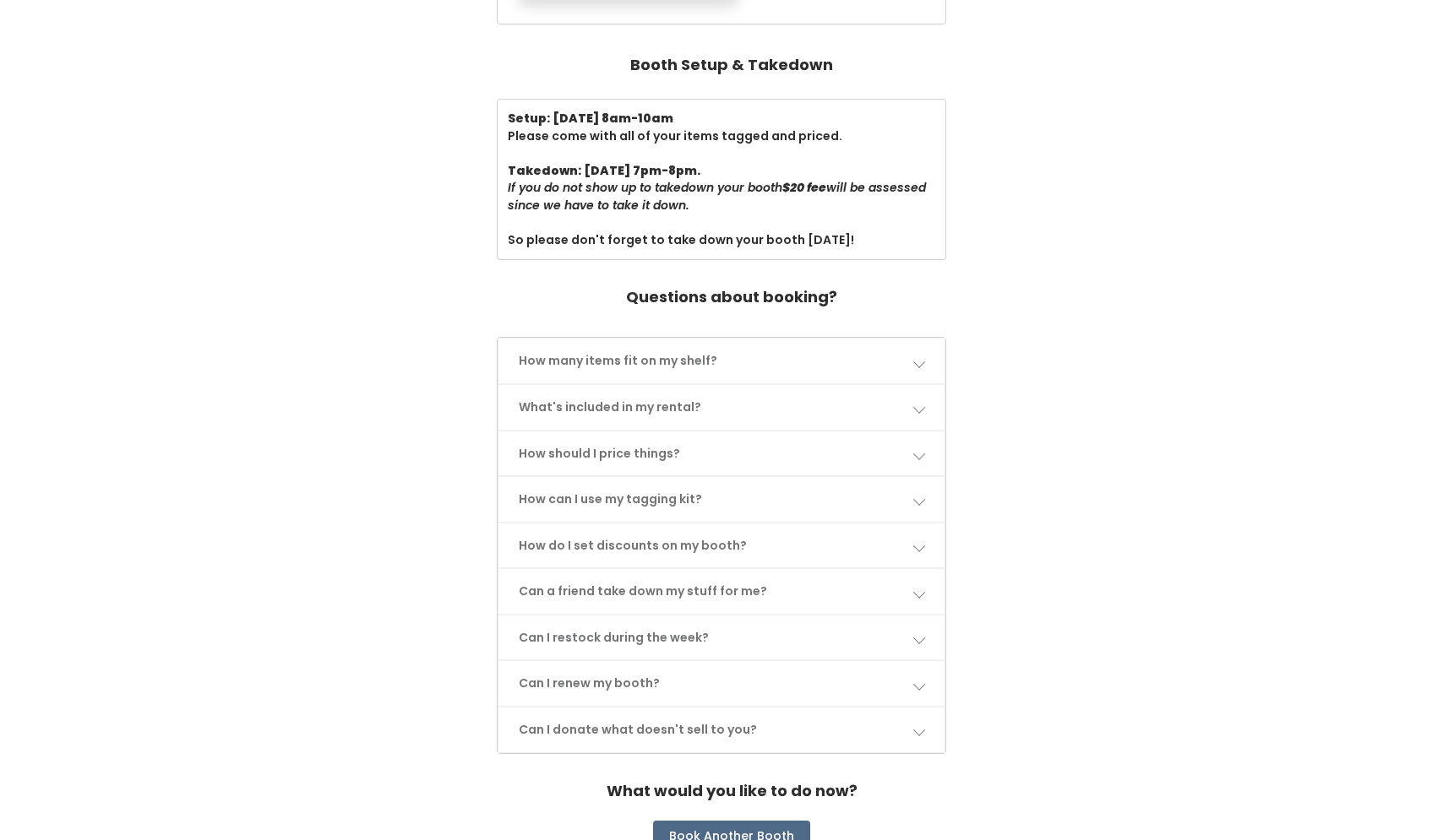
click at [776, 456] on link "How should I price things?" at bounding box center [721, 454] width 446 height 45
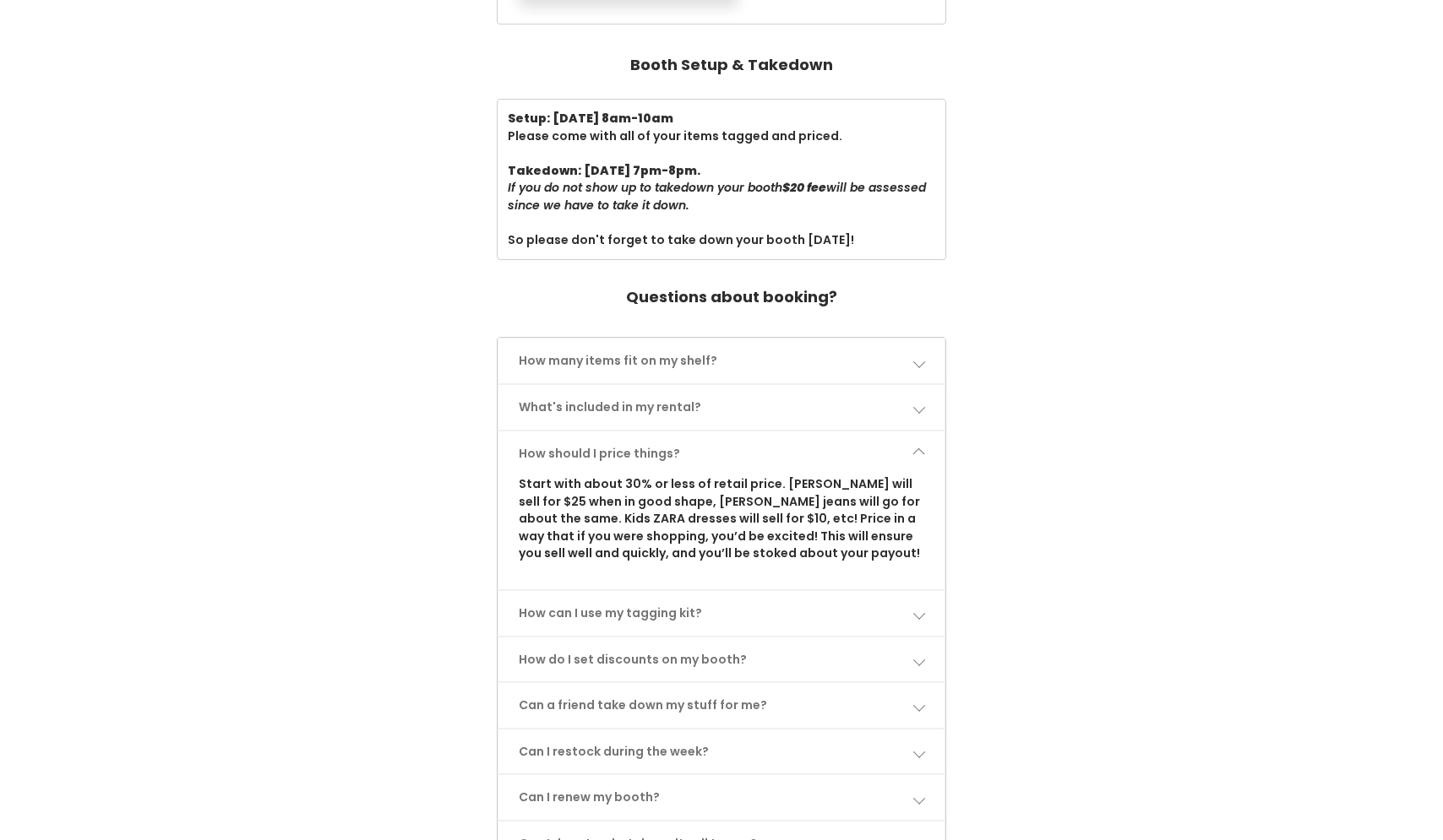
click at [779, 452] on link "How should I price things?" at bounding box center [721, 454] width 446 height 45
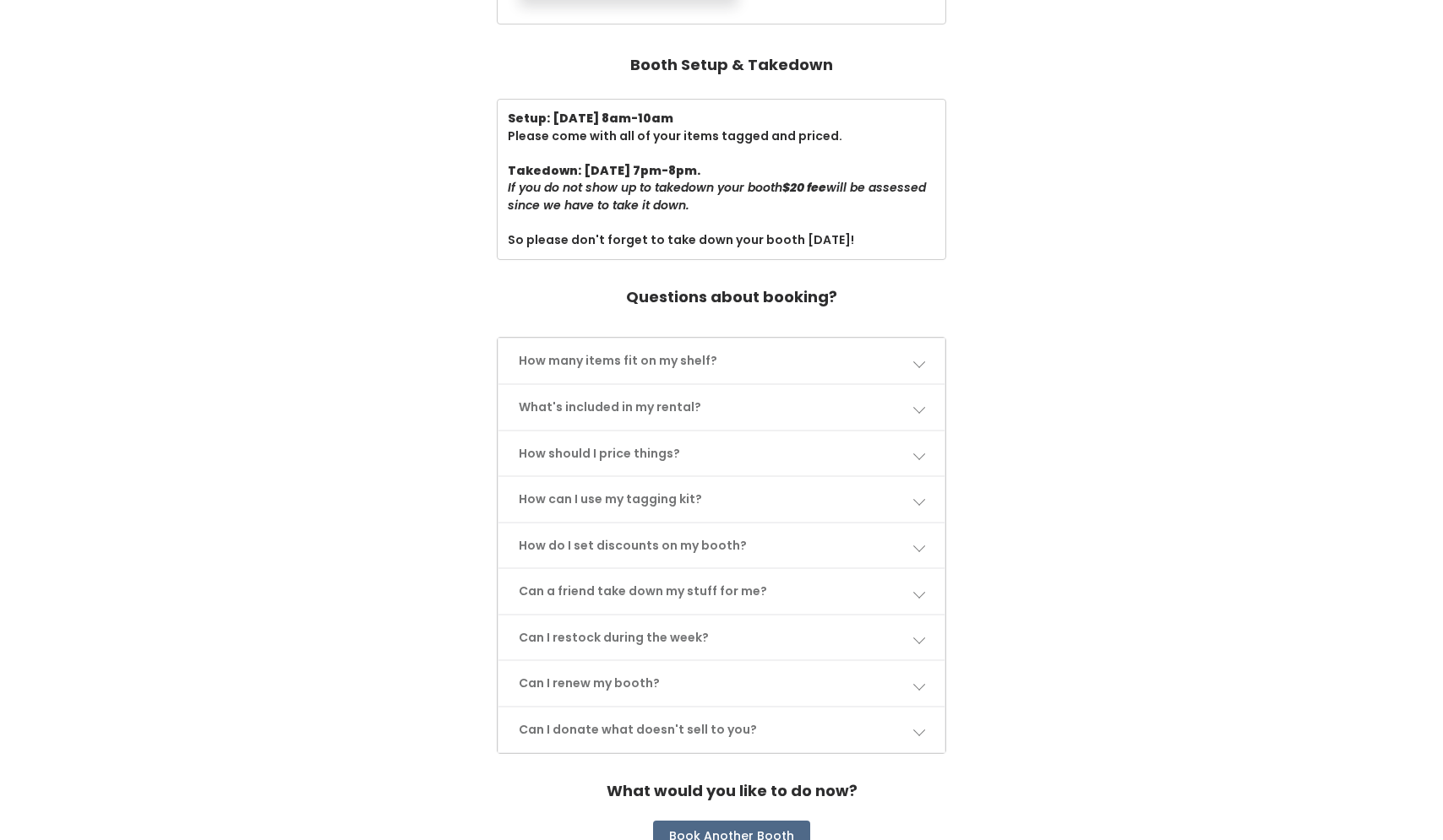
click at [774, 485] on link "How can I use my tagging kit?" at bounding box center [721, 499] width 446 height 45
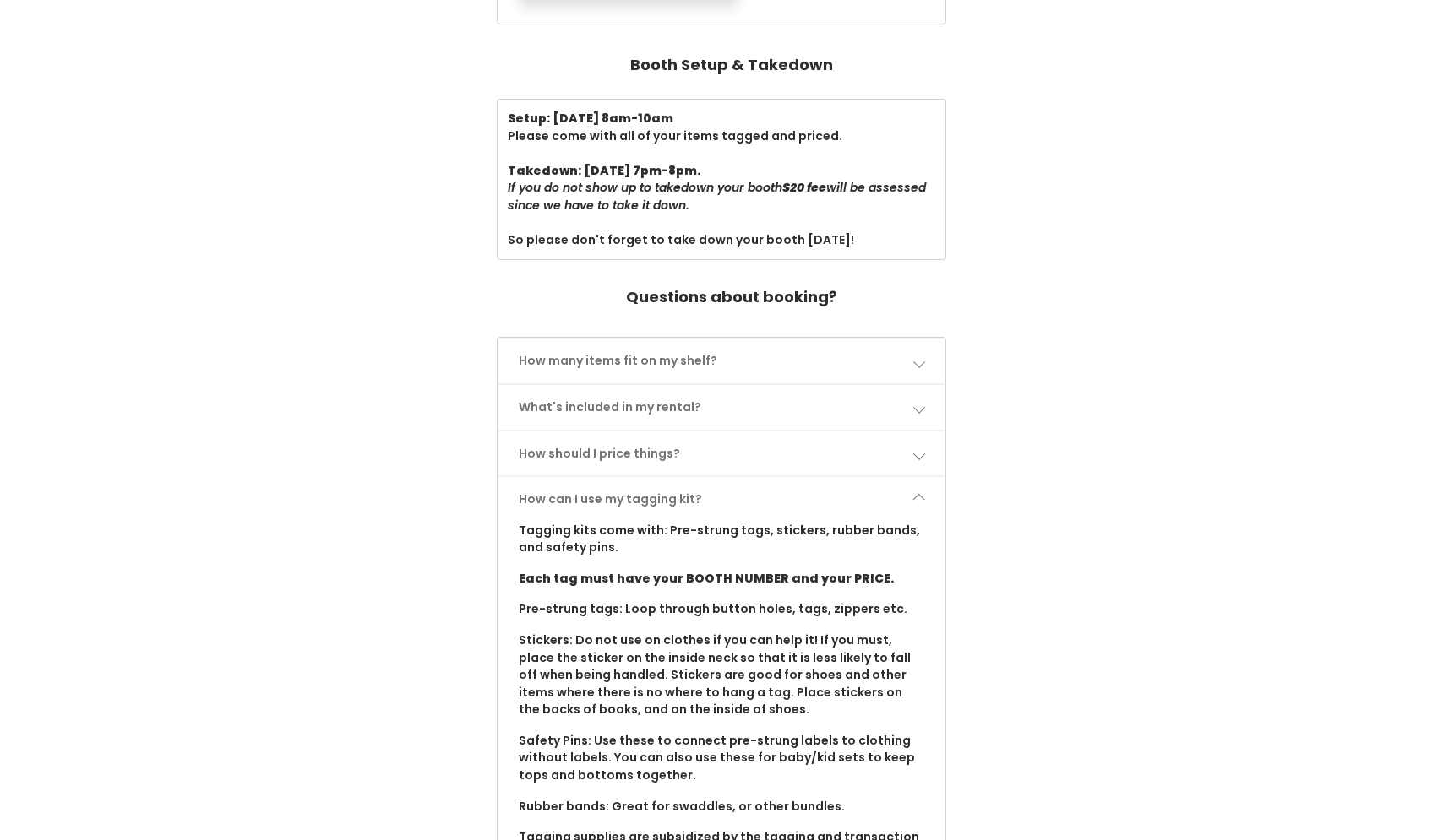
click at [774, 484] on link "How can I use my tagging kit?" at bounding box center [721, 499] width 446 height 45
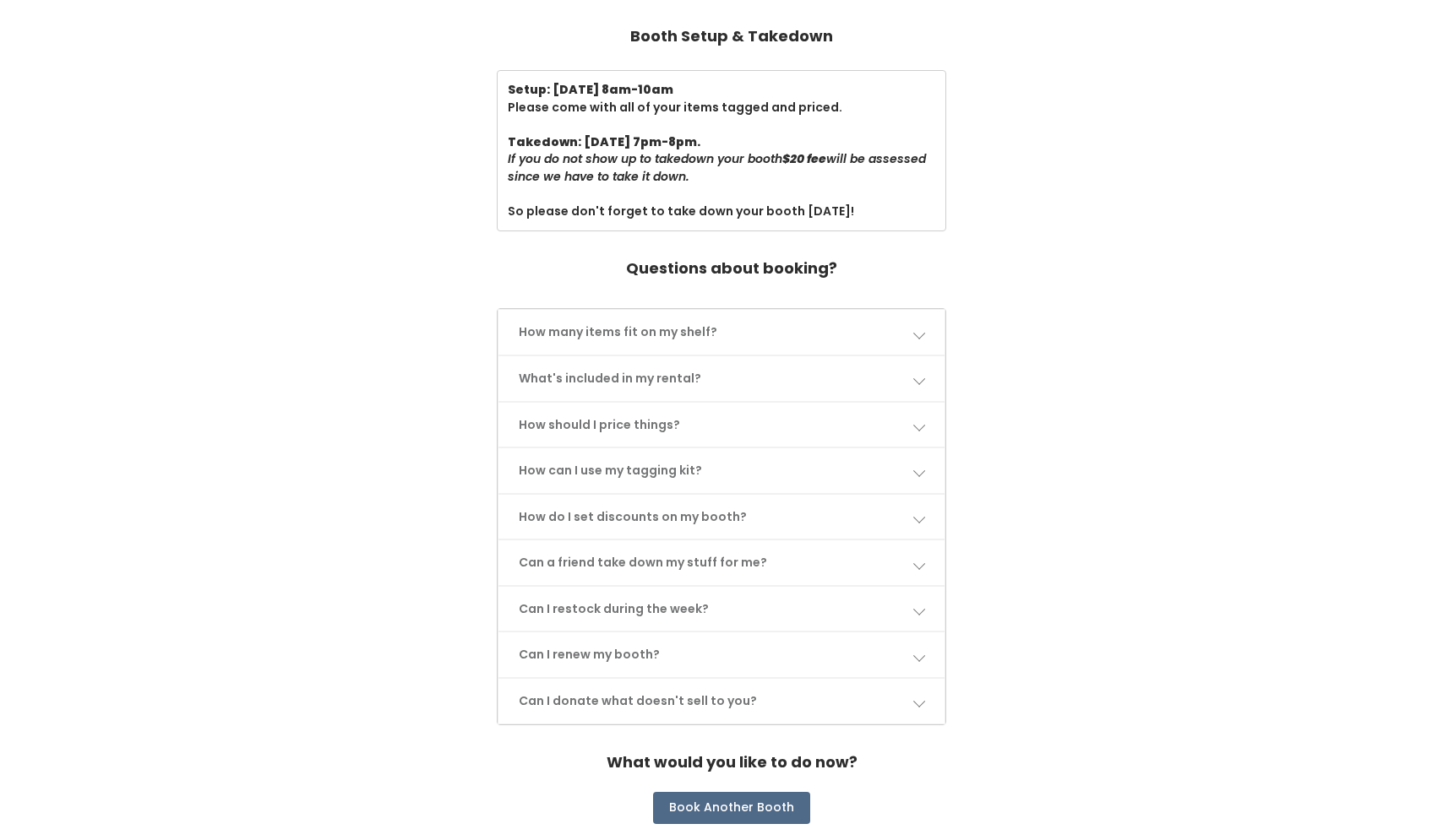
scroll to position [623, 0]
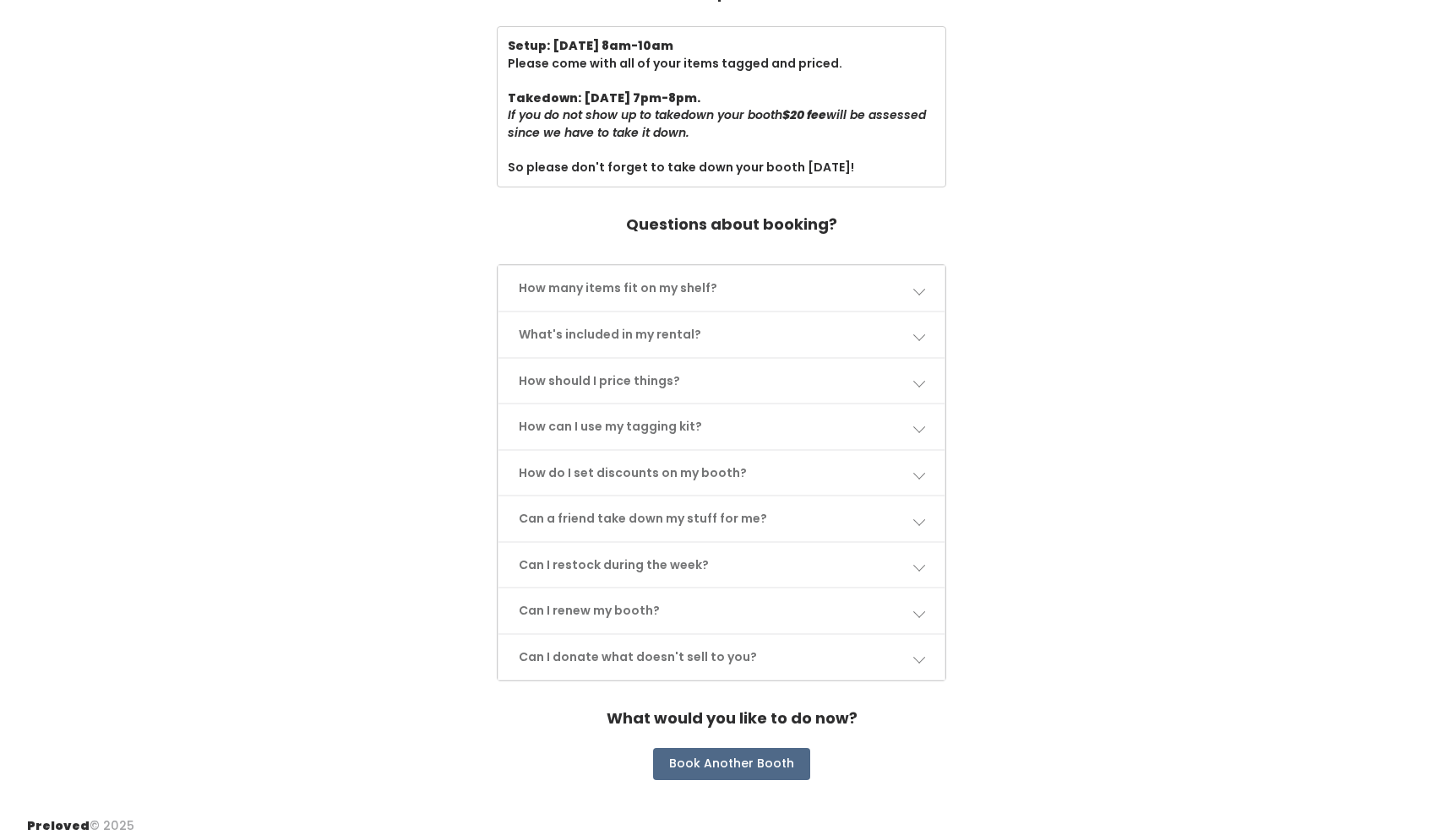
click at [730, 439] on link "How can I use my tagging kit?" at bounding box center [721, 427] width 446 height 45
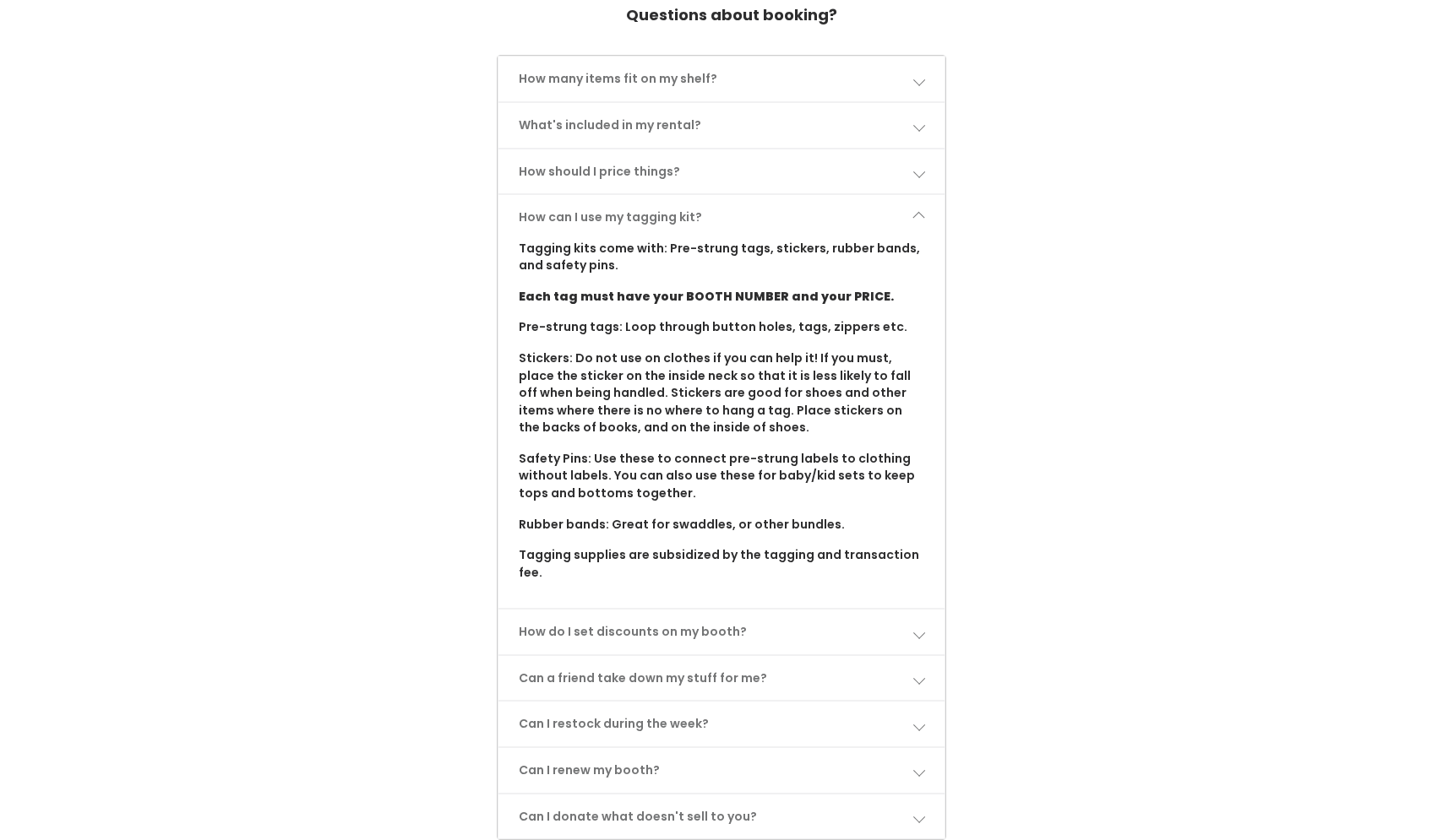
scroll to position [991, 0]
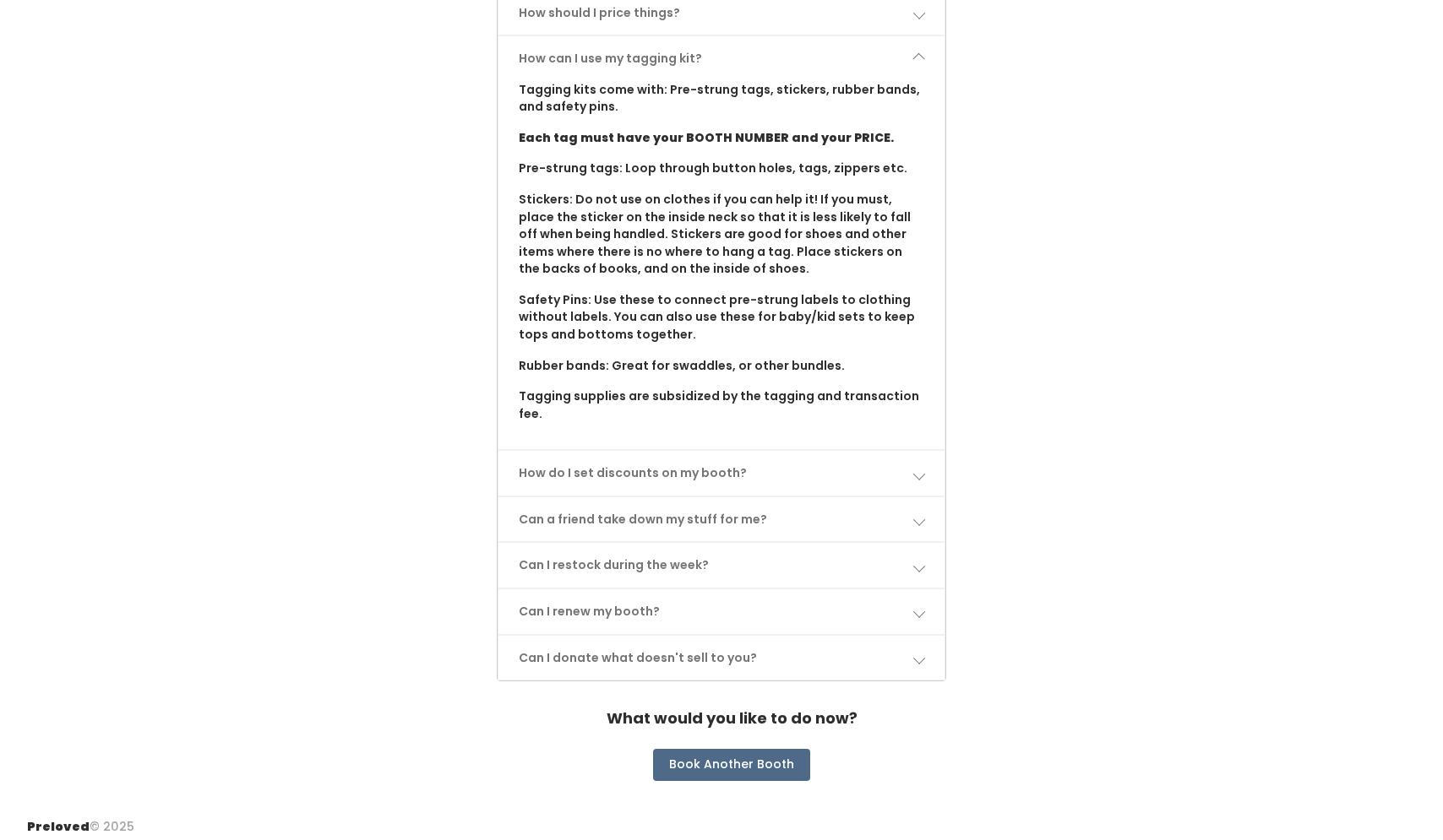
click at [727, 58] on link "How can I use my tagging kit?" at bounding box center [721, 58] width 446 height 45
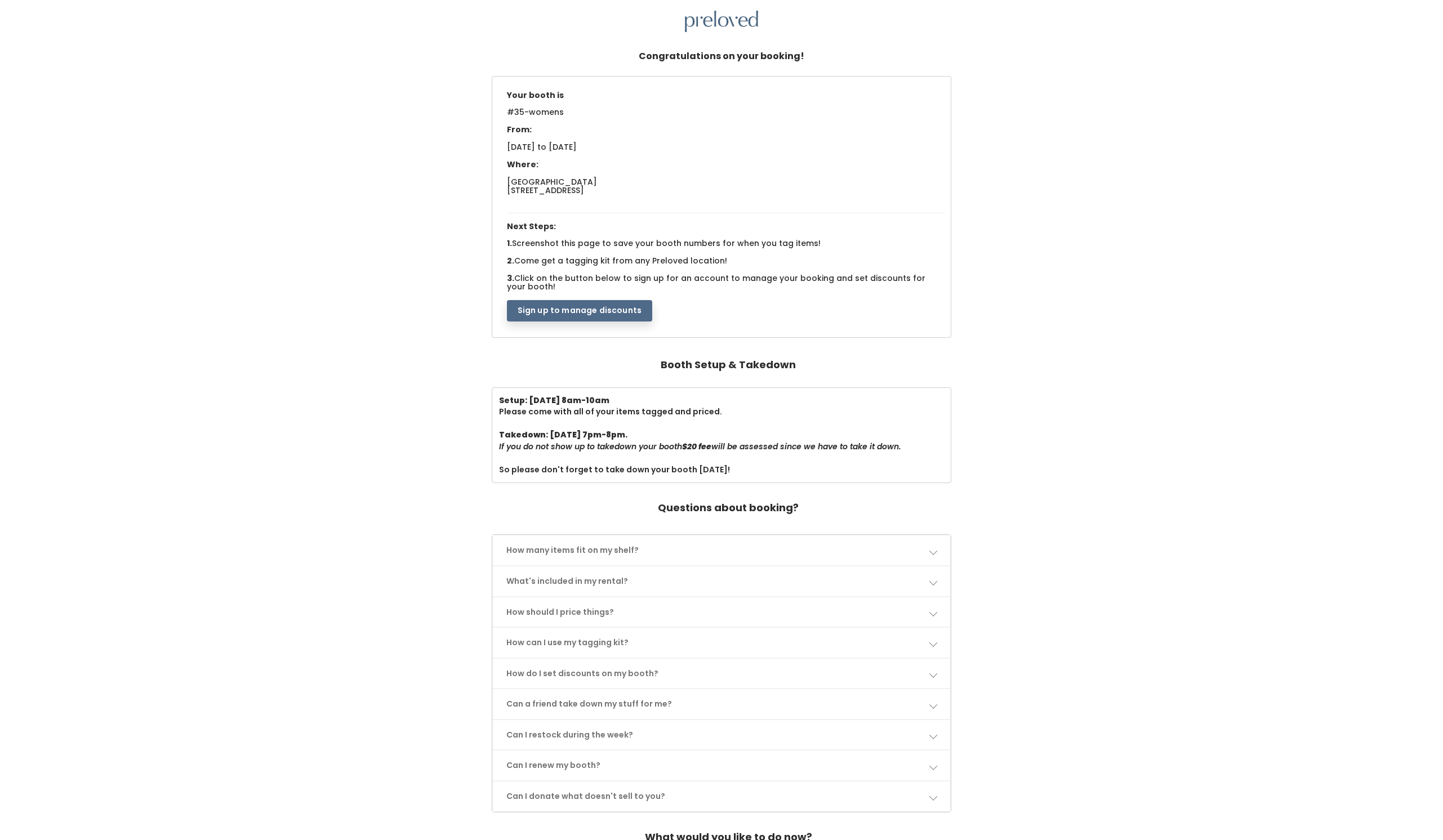
scroll to position [65, 0]
